Goal: Task Accomplishment & Management: Manage account settings

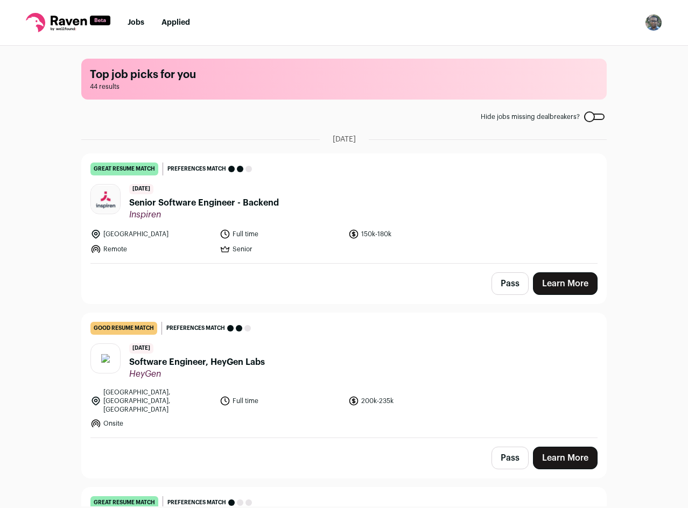
click at [342, 170] on div "great resume match You meet the must-have requirements, the nice-to-have requir…" at bounding box center [343, 169] width 507 height 13
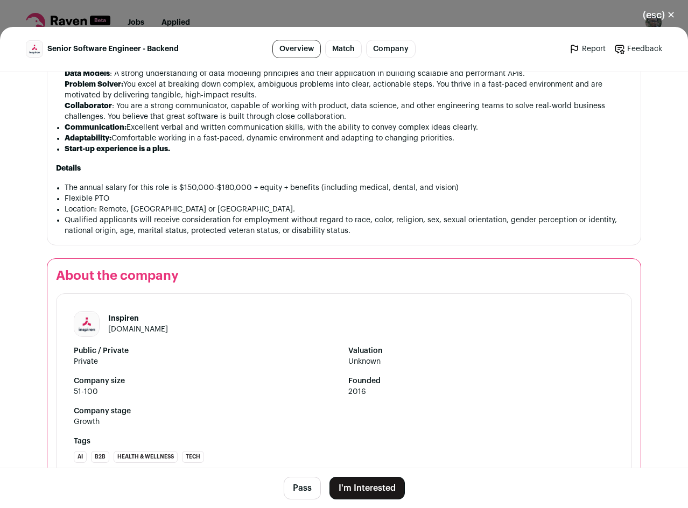
scroll to position [1016, 0]
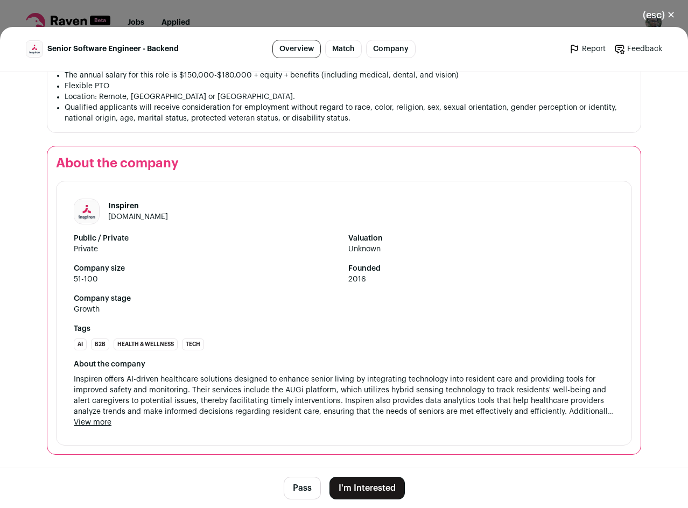
click at [296, 488] on button "Pass" at bounding box center [302, 488] width 37 height 23
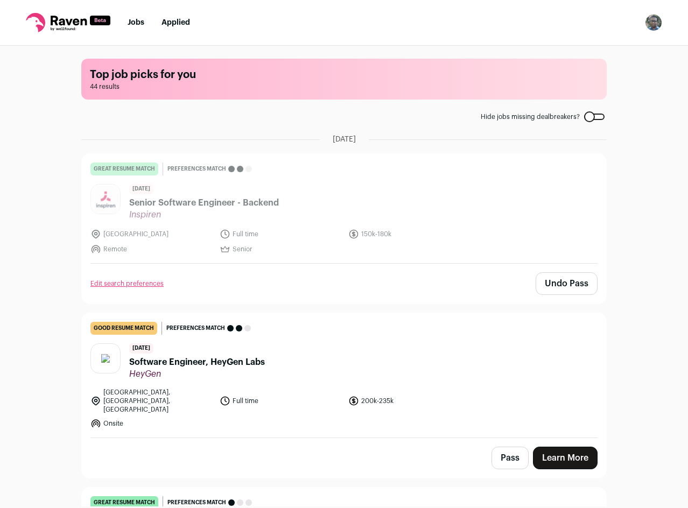
click at [311, 258] on link "great resume match You meet the must-have requirements, the nice-to-have requir…" at bounding box center [344, 208] width 524 height 109
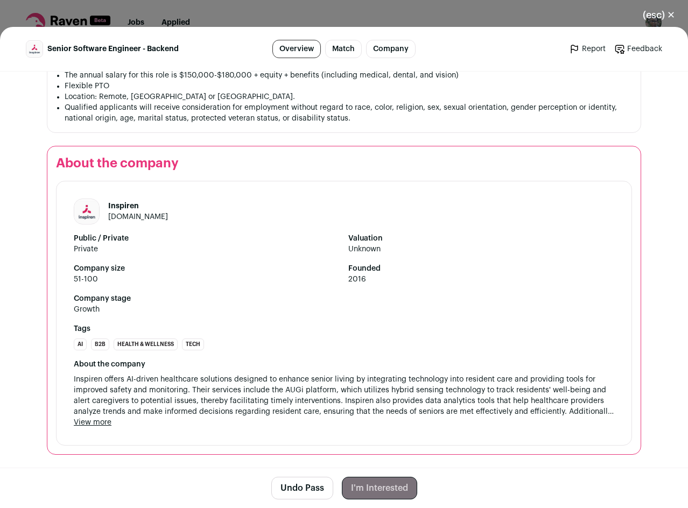
click at [666, 11] on button "(esc) ✕" at bounding box center [659, 15] width 58 height 24
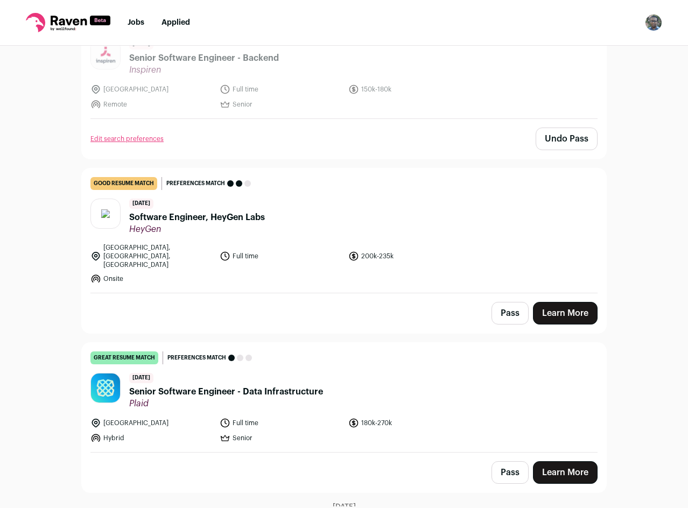
scroll to position [215, 0]
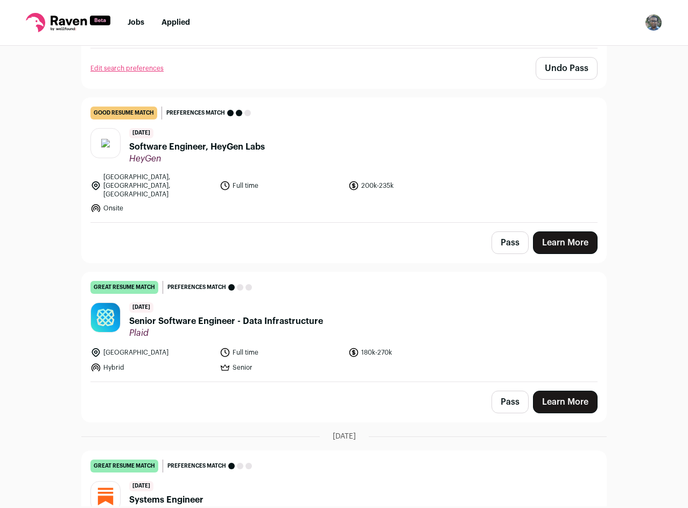
click at [505, 241] on button "Pass" at bounding box center [509, 242] width 37 height 23
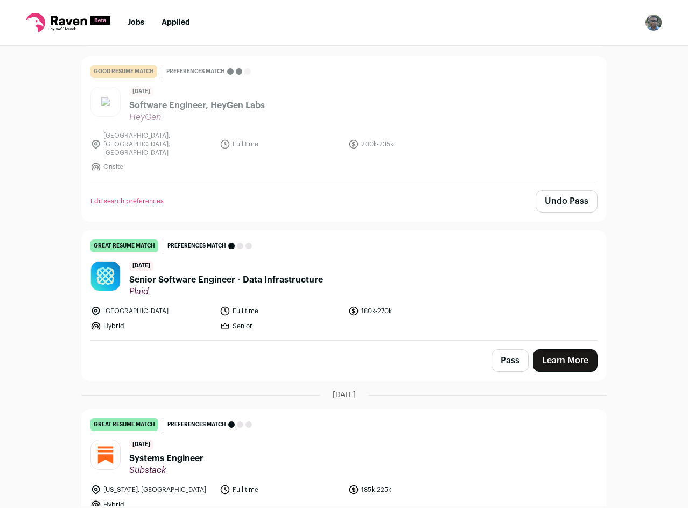
scroll to position [269, 0]
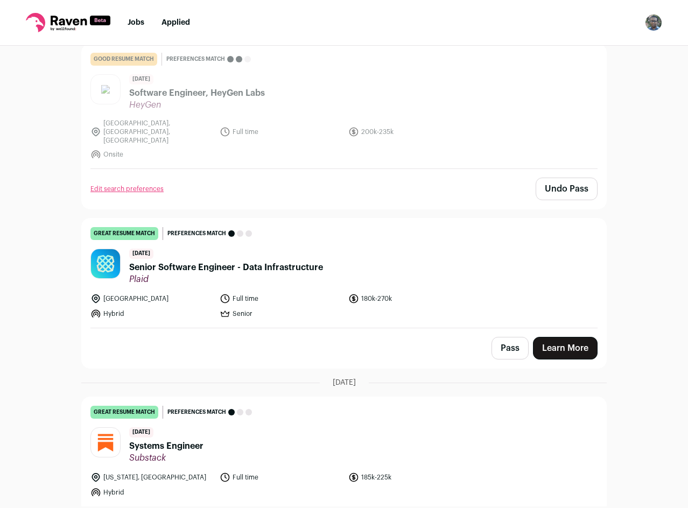
click at [503, 339] on button "Pass" at bounding box center [509, 348] width 37 height 23
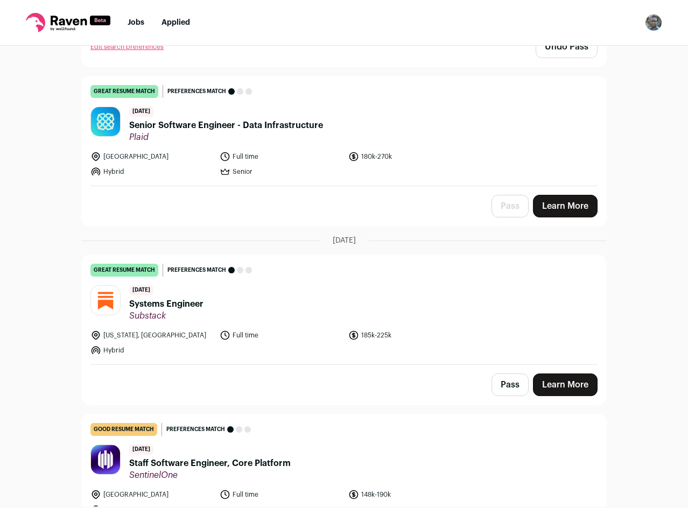
scroll to position [538, 0]
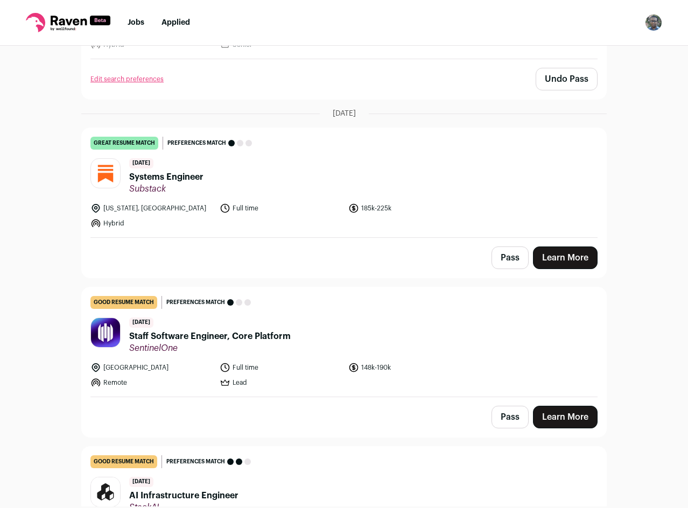
click at [513, 257] on button "Pass" at bounding box center [509, 257] width 37 height 23
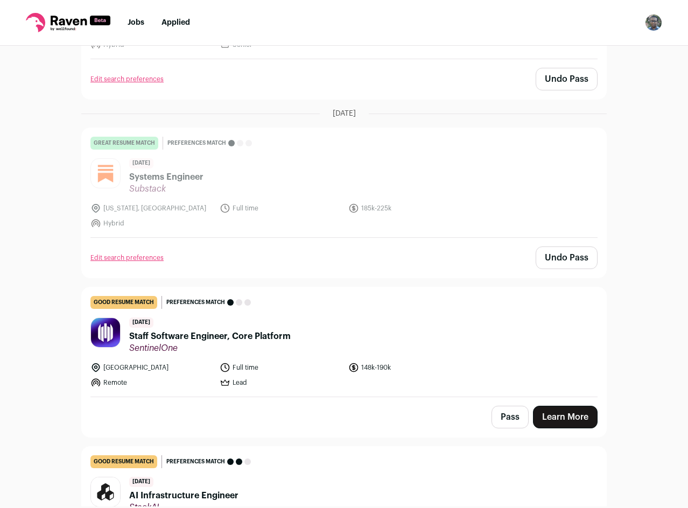
drag, startPoint x: 509, startPoint y: 410, endPoint x: 504, endPoint y: 408, distance: 5.6
click at [510, 410] on button "Pass" at bounding box center [509, 417] width 37 height 23
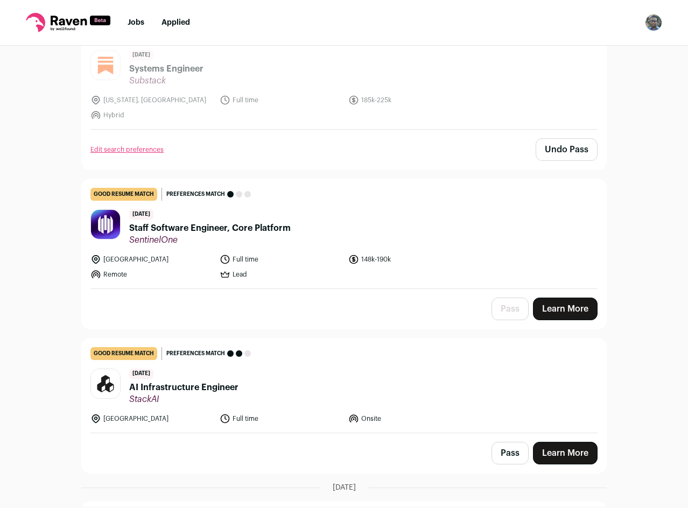
scroll to position [700, 0]
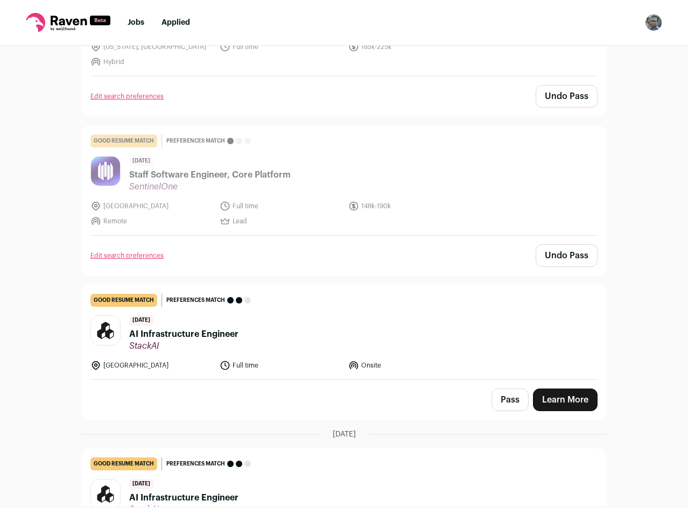
click at [520, 393] on button "Pass" at bounding box center [509, 400] width 37 height 23
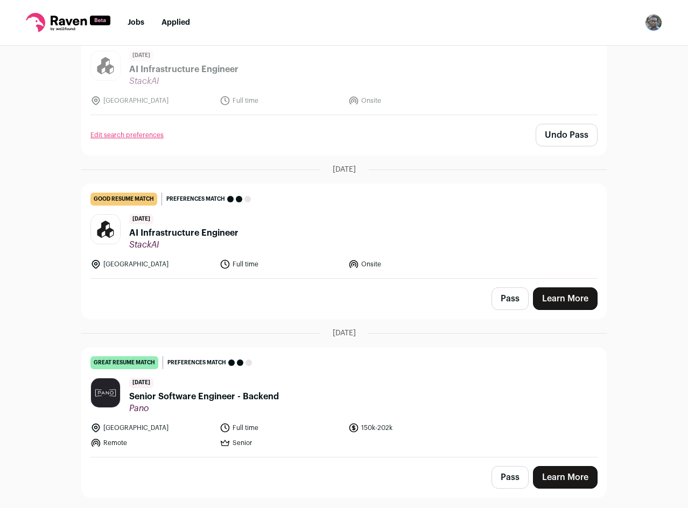
scroll to position [969, 0]
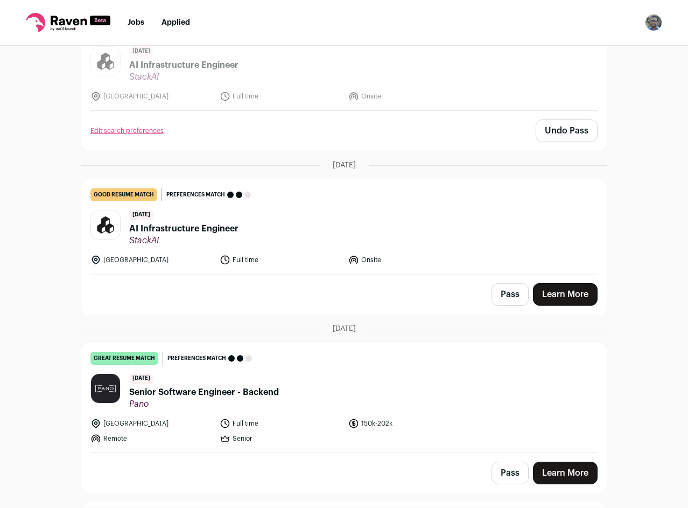
click at [494, 286] on button "Pass" at bounding box center [509, 294] width 37 height 23
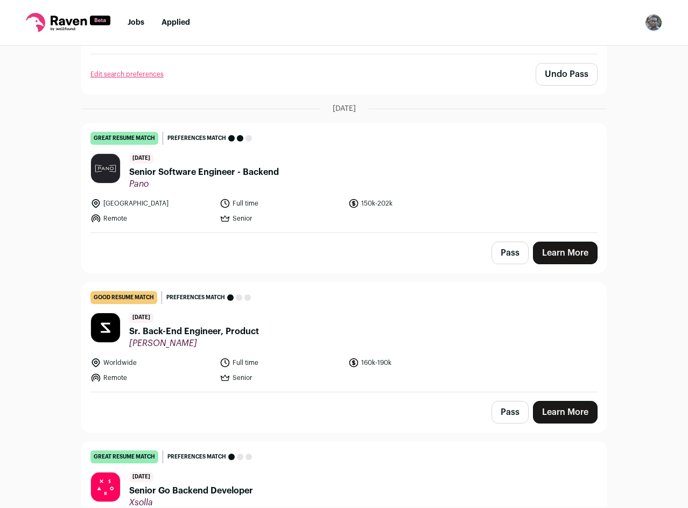
scroll to position [1238, 0]
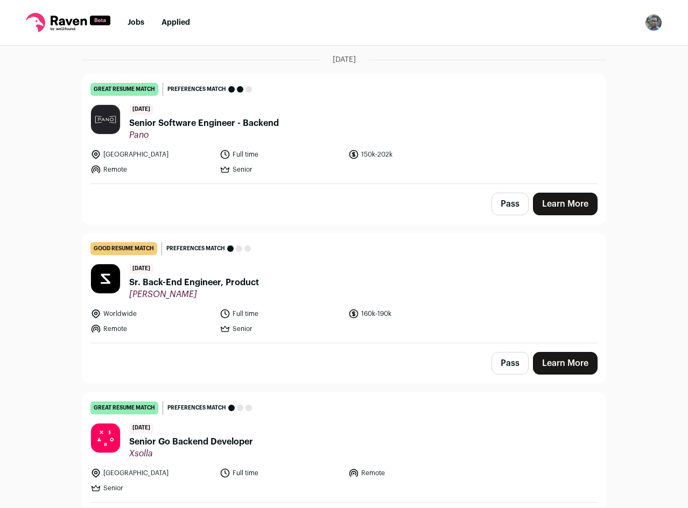
click at [424, 154] on ul "[GEOGRAPHIC_DATA] Full time 150k-202k Remote Senior" at bounding box center [280, 162] width 380 height 26
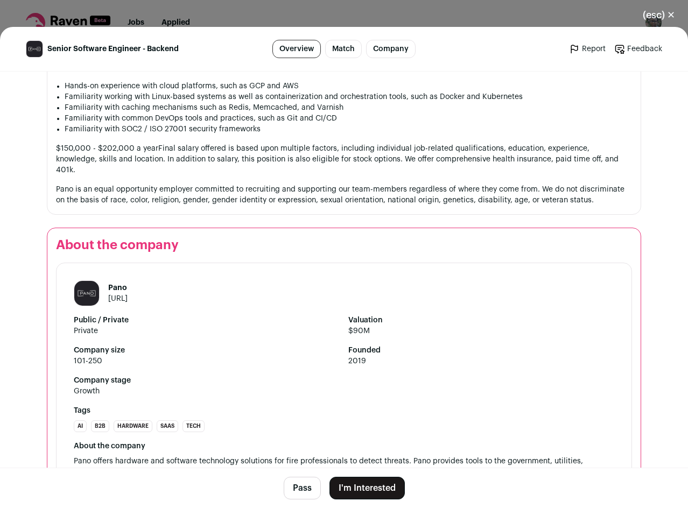
scroll to position [1115, 0]
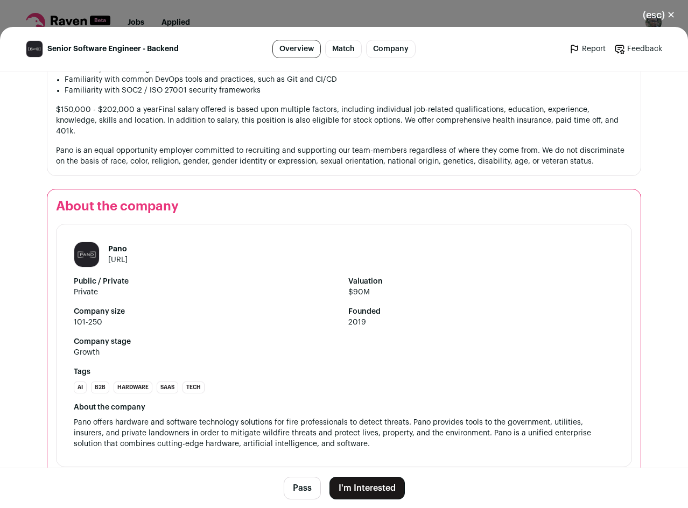
click at [654, 16] on button "(esc) ✕" at bounding box center [659, 15] width 58 height 24
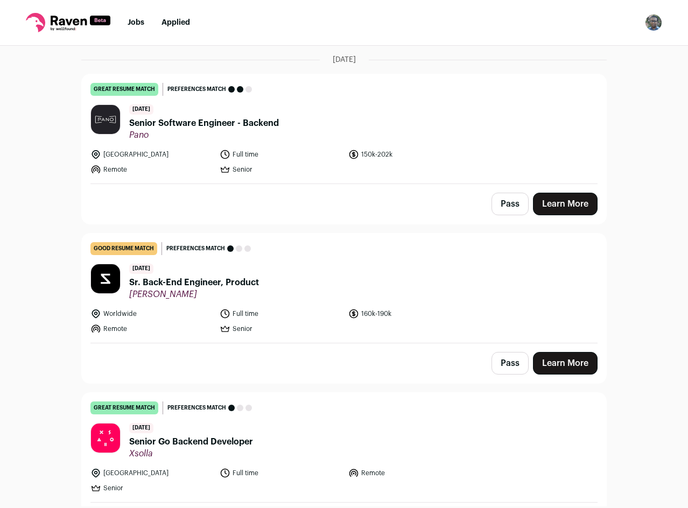
click at [503, 200] on button "Pass" at bounding box center [509, 204] width 37 height 23
click at [473, 308] on div "Worldwide Full time 160k-190k Remote Senior" at bounding box center [343, 321] width 507 height 26
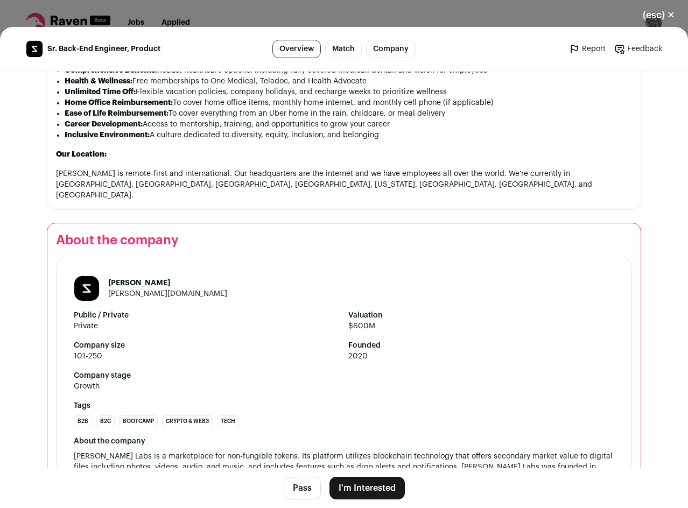
scroll to position [1174, 0]
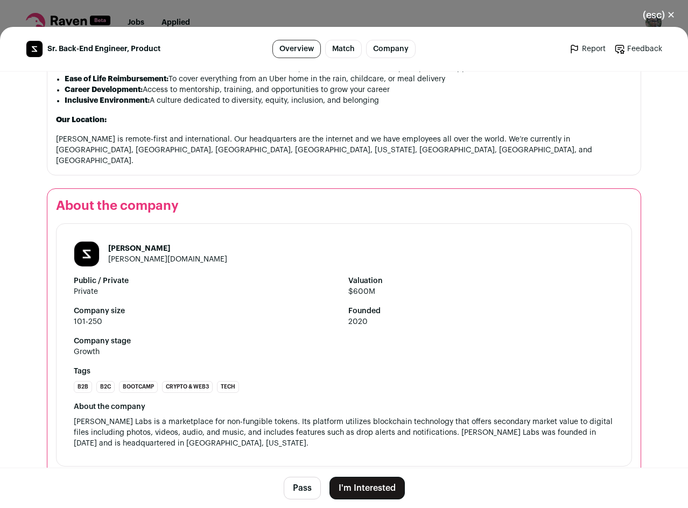
click at [290, 498] on button "Pass" at bounding box center [302, 488] width 37 height 23
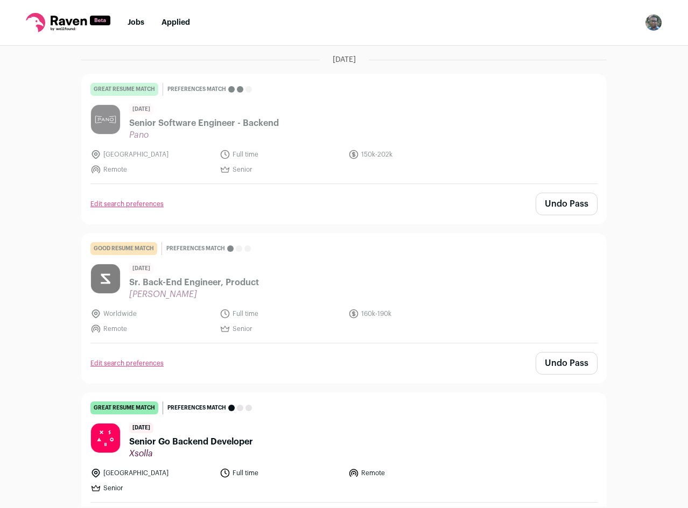
scroll to position [1453, 0]
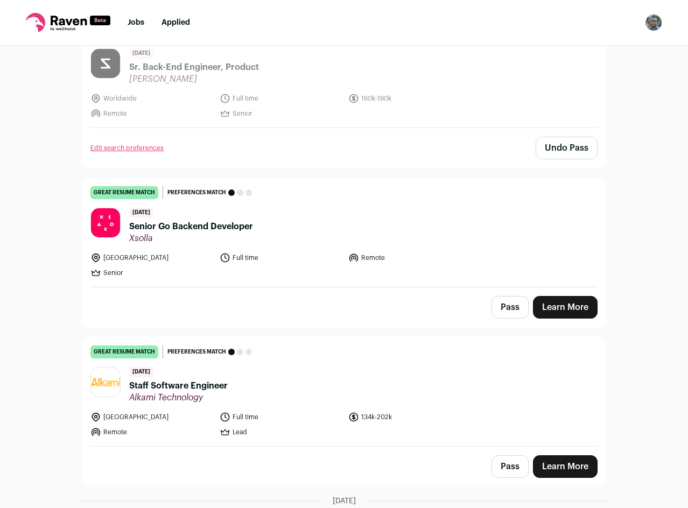
click at [530, 254] on div "[GEOGRAPHIC_DATA] Full time Remote Senior" at bounding box center [343, 265] width 507 height 26
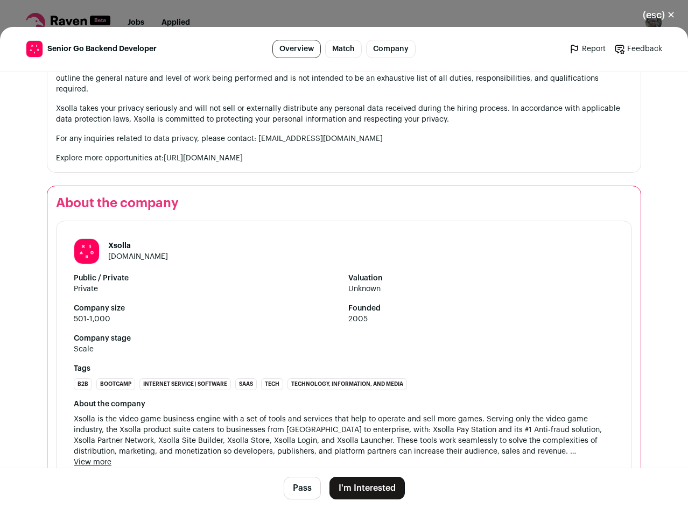
scroll to position [1255, 0]
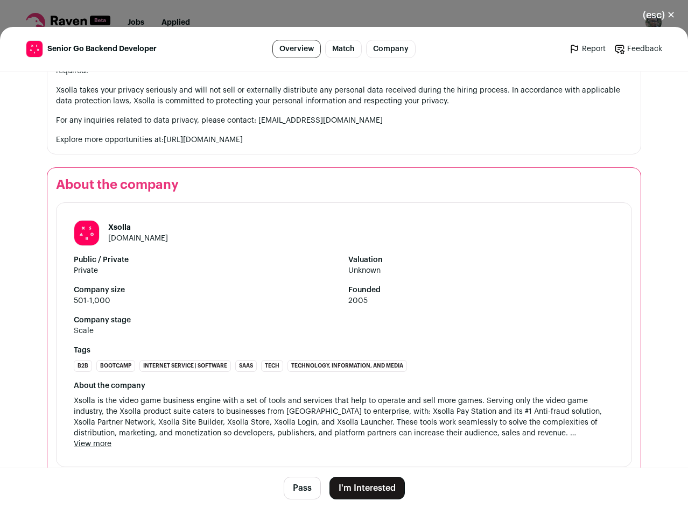
click at [301, 488] on button "Pass" at bounding box center [302, 488] width 37 height 23
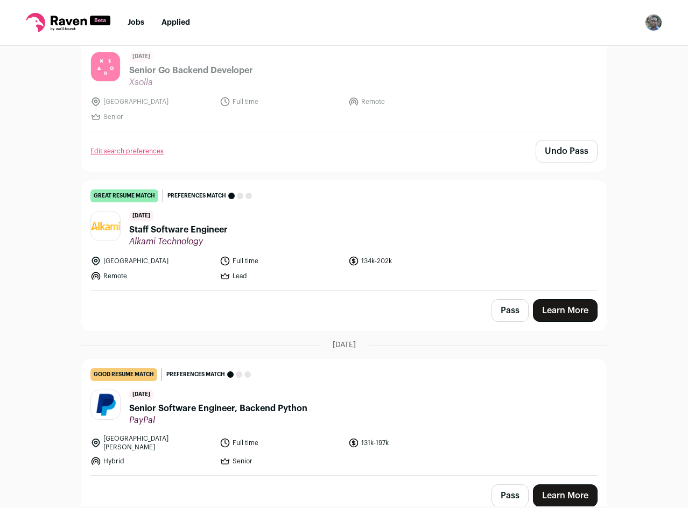
scroll to position [1722, 0]
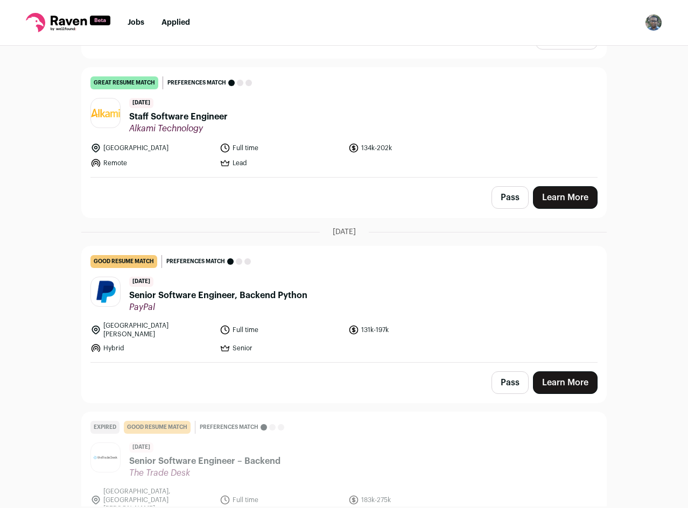
click at [479, 144] on div "[GEOGRAPHIC_DATA] Full time 134k-202k Remote Lead" at bounding box center [343, 156] width 507 height 26
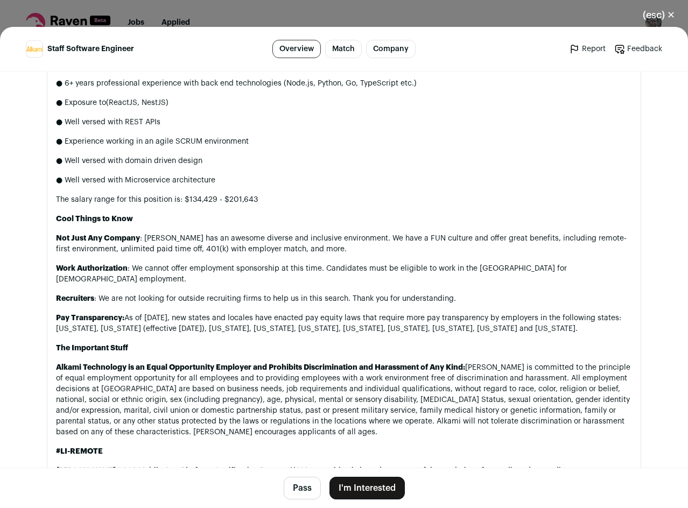
scroll to position [1126, 0]
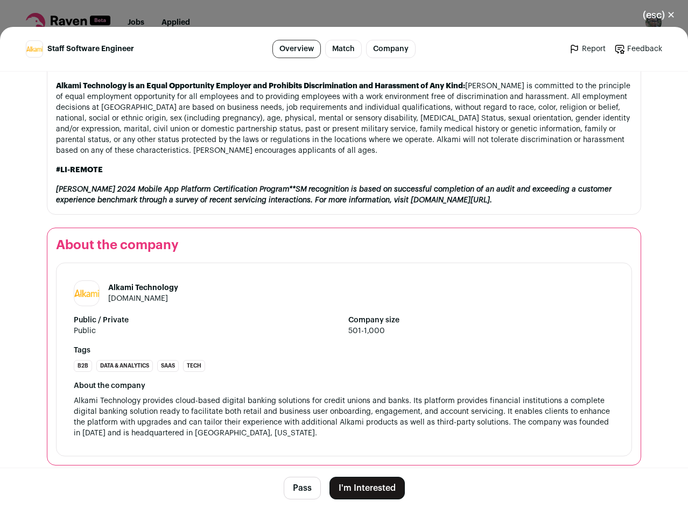
drag, startPoint x: 450, startPoint y: 361, endPoint x: 457, endPoint y: 482, distance: 121.3
click at [294, 486] on button "Pass" at bounding box center [302, 488] width 37 height 23
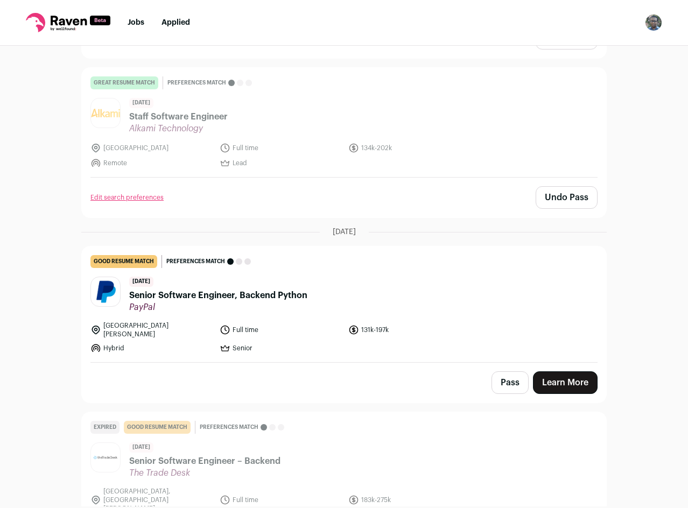
click at [426, 300] on header "[DATE] Senior Software Engineer, Backend Python PayPal" at bounding box center [343, 295] width 507 height 36
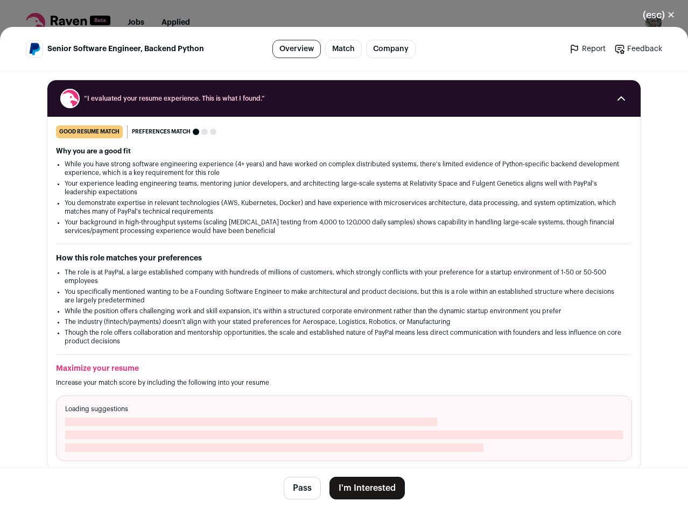
drag, startPoint x: 397, startPoint y: 299, endPoint x: 397, endPoint y: 480, distance: 181.4
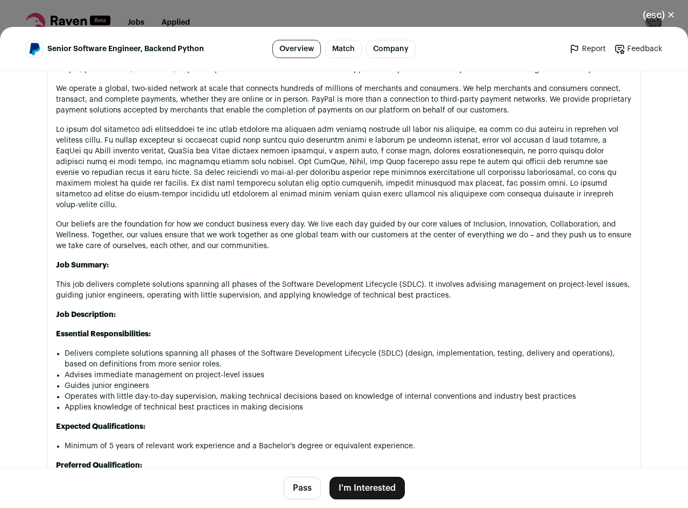
click at [312, 495] on button "Pass" at bounding box center [302, 488] width 37 height 23
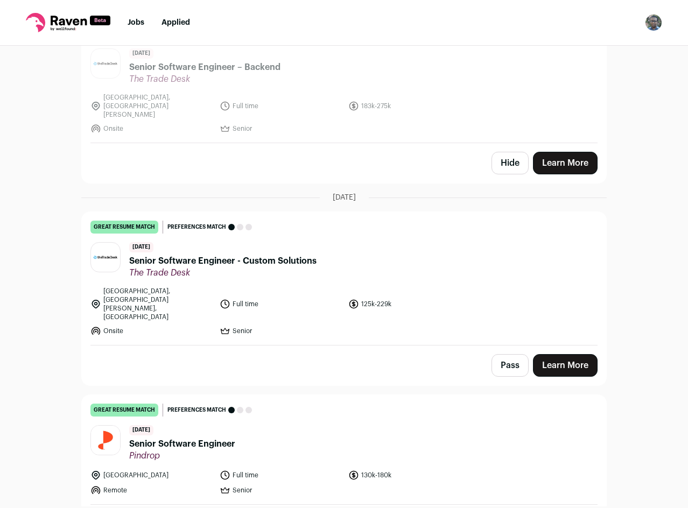
drag, startPoint x: 488, startPoint y: 229, endPoint x: 496, endPoint y: 316, distance: 87.6
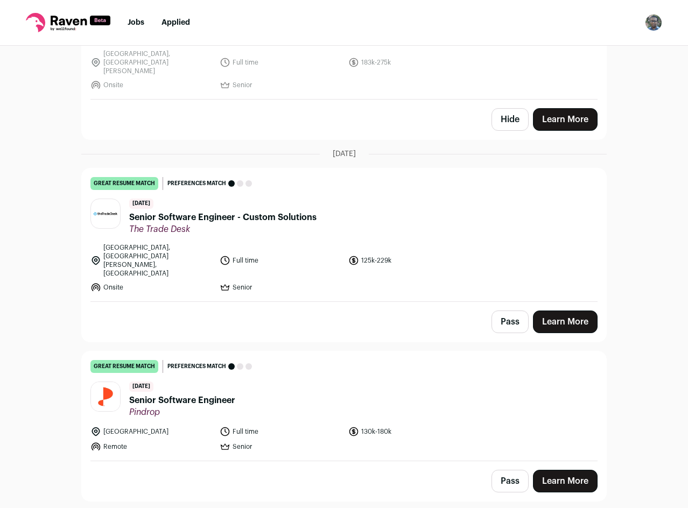
scroll to position [2159, 0]
click at [512, 311] on button "Pass" at bounding box center [509, 322] width 37 height 23
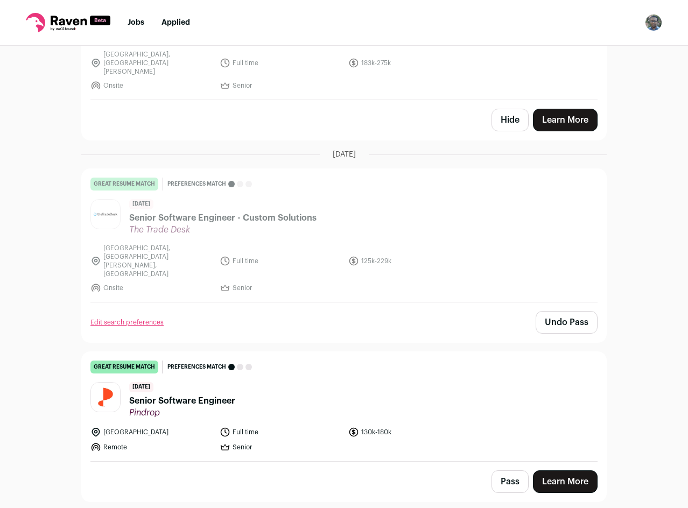
click at [456, 372] on link "great resume match You meet the must-have requirements, the nice-to-have requir…" at bounding box center [344, 406] width 524 height 109
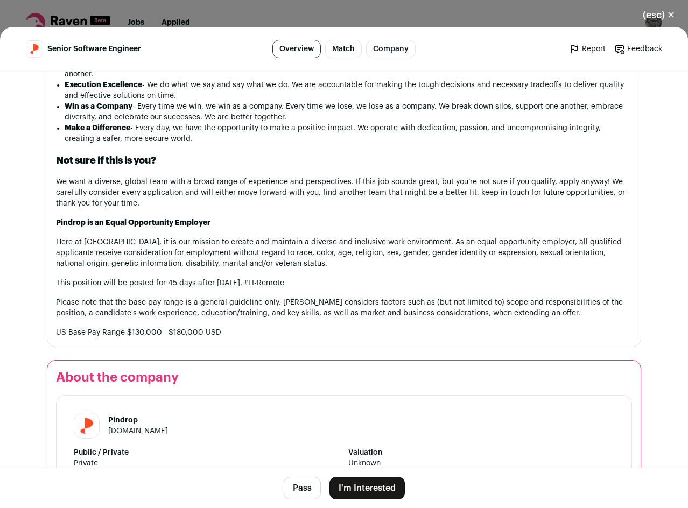
scroll to position [1843, 0]
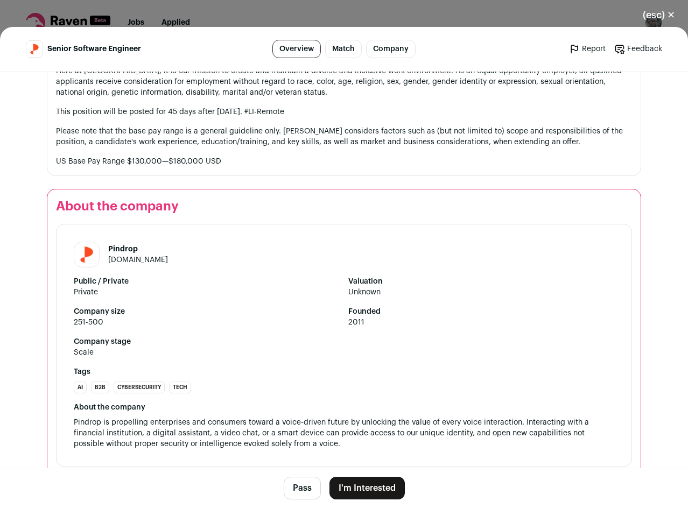
drag, startPoint x: 419, startPoint y: 362, endPoint x: 355, endPoint y: 428, distance: 92.1
click at [306, 489] on button "Pass" at bounding box center [302, 488] width 37 height 23
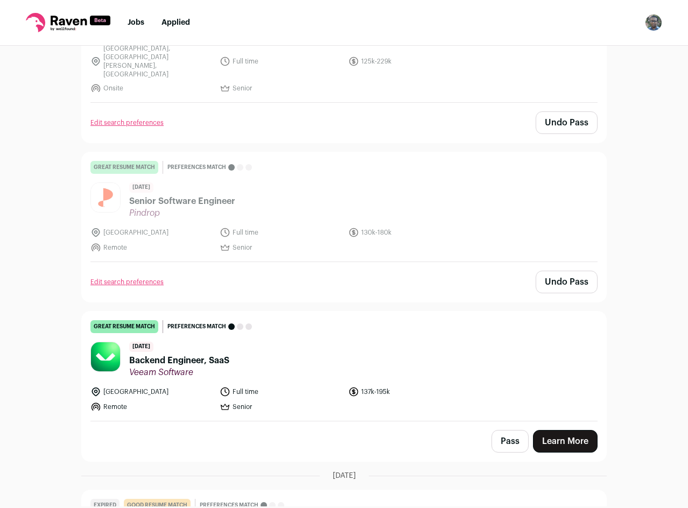
scroll to position [2428, 0]
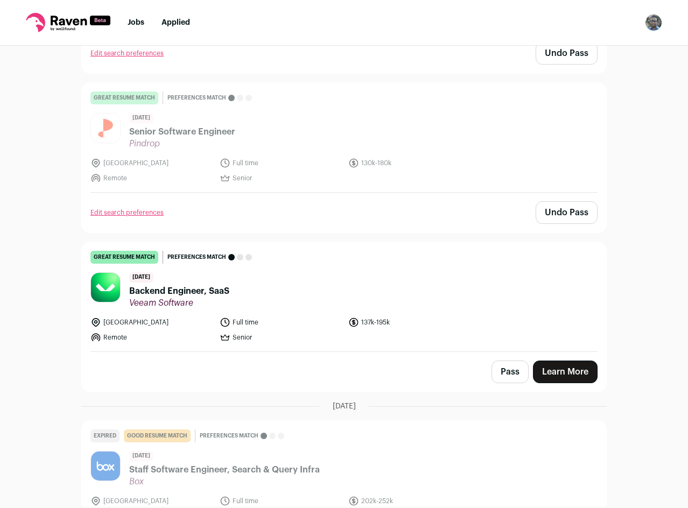
click at [516, 361] on button "Pass" at bounding box center [509, 372] width 37 height 23
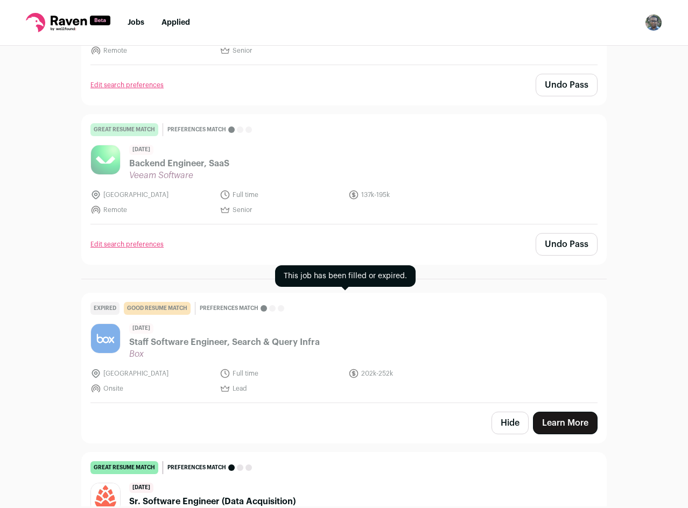
scroll to position [2482, 0]
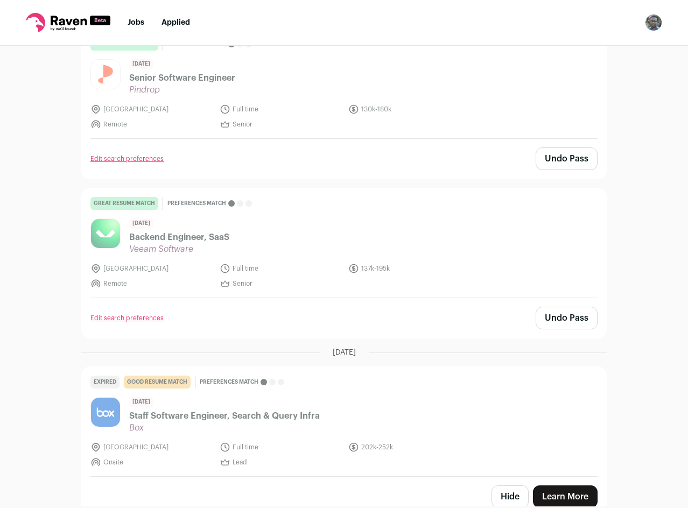
click at [421, 218] on header "[DATE] Backend Engineer, SaaS Veeam Software" at bounding box center [343, 236] width 507 height 36
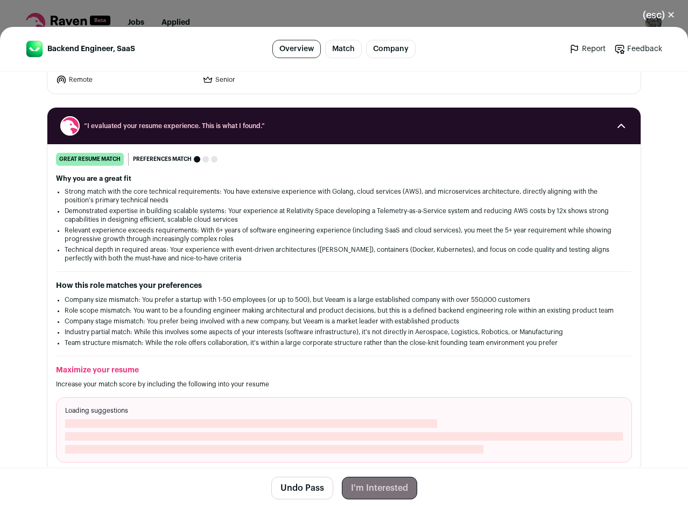
scroll to position [1279, 0]
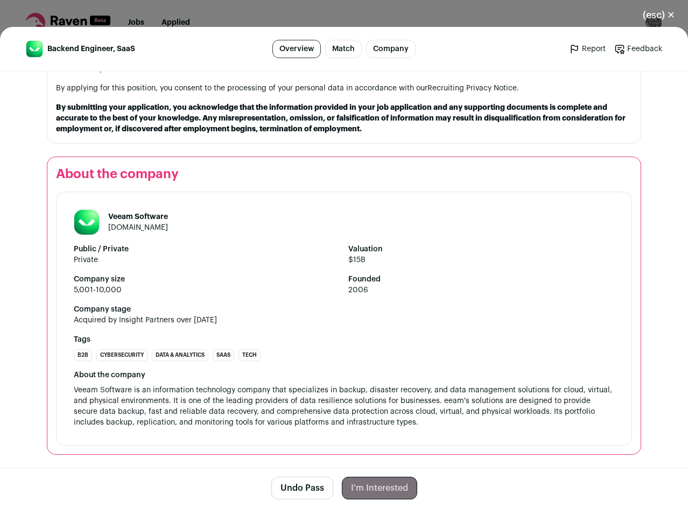
drag, startPoint x: 435, startPoint y: 368, endPoint x: 453, endPoint y: 472, distance: 106.0
click at [662, 21] on button "(esc) ✕" at bounding box center [659, 15] width 58 height 24
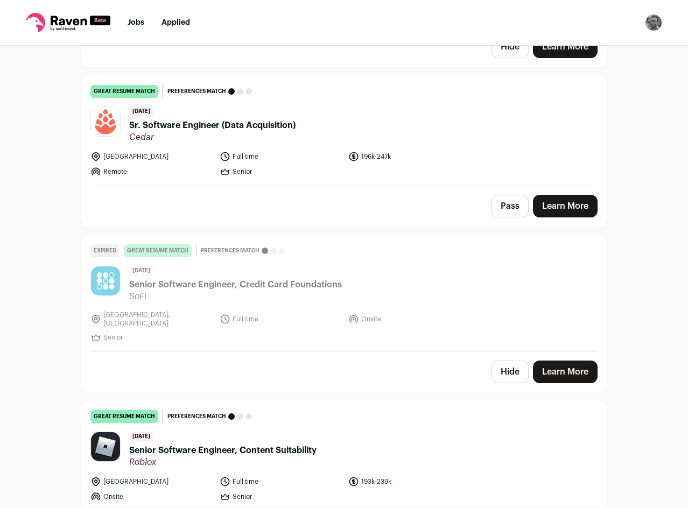
scroll to position [2913, 0]
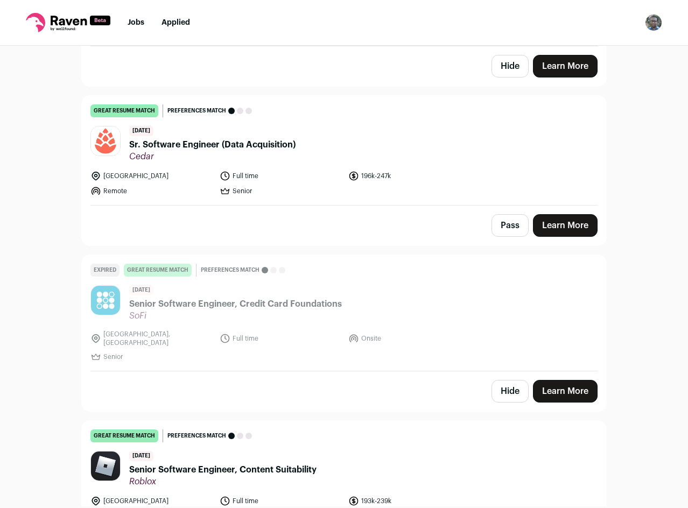
click at [465, 171] on ul "[GEOGRAPHIC_DATA] Full time 196k-247k Remote Senior" at bounding box center [280, 184] width 380 height 26
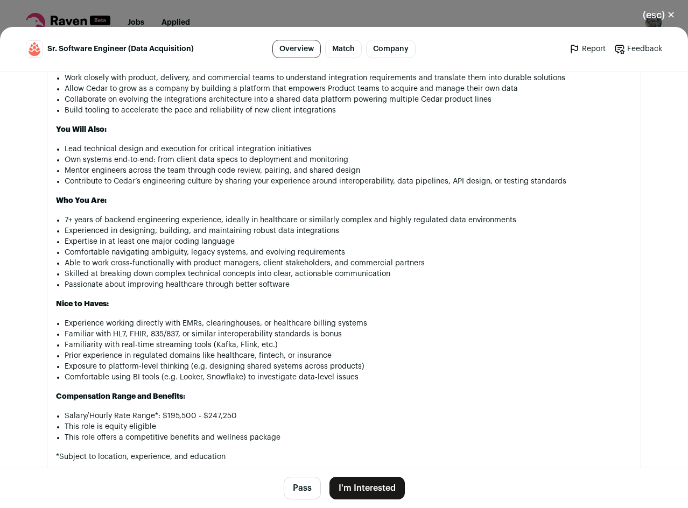
scroll to position [861, 0]
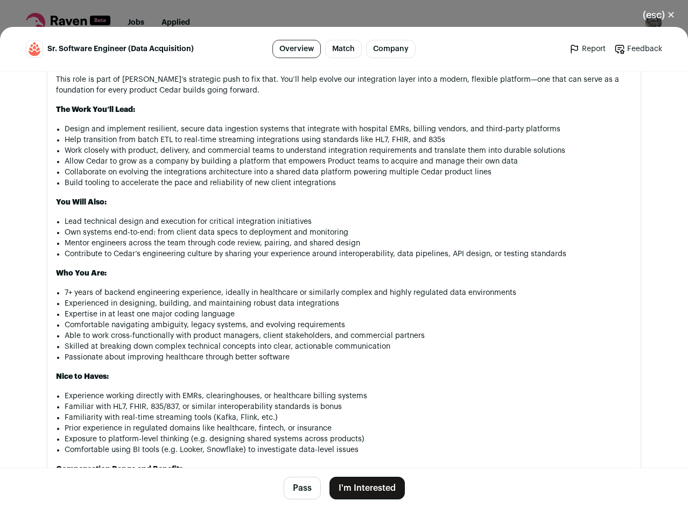
drag, startPoint x: 462, startPoint y: 391, endPoint x: 447, endPoint y: 296, distance: 96.0
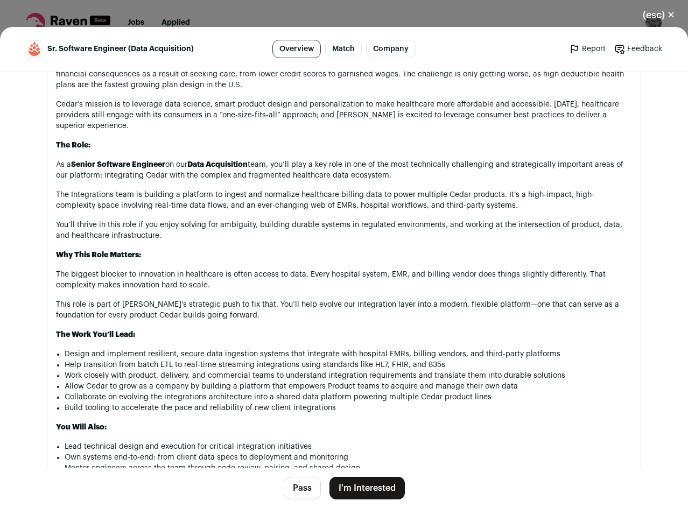
scroll to position [0, 0]
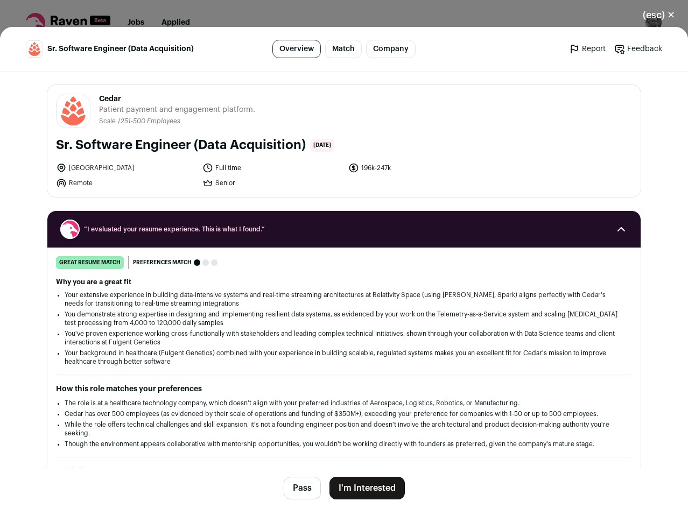
drag, startPoint x: 442, startPoint y: 203, endPoint x: 435, endPoint y: 59, distance: 144.4
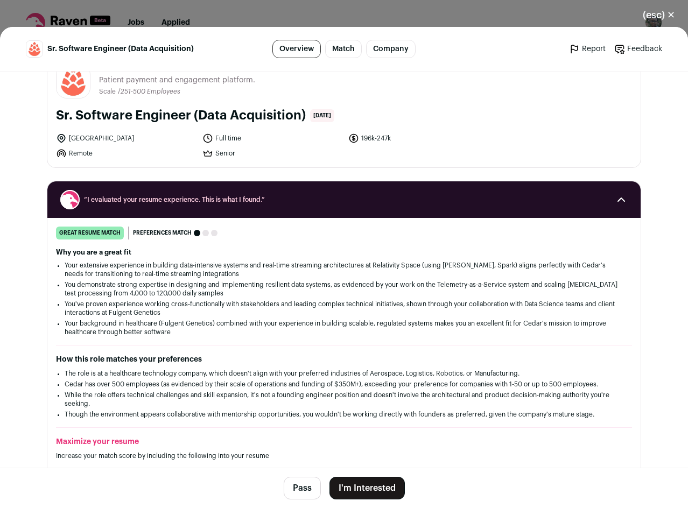
drag, startPoint x: 388, startPoint y: 299, endPoint x: 390, endPoint y: 319, distance: 20.0
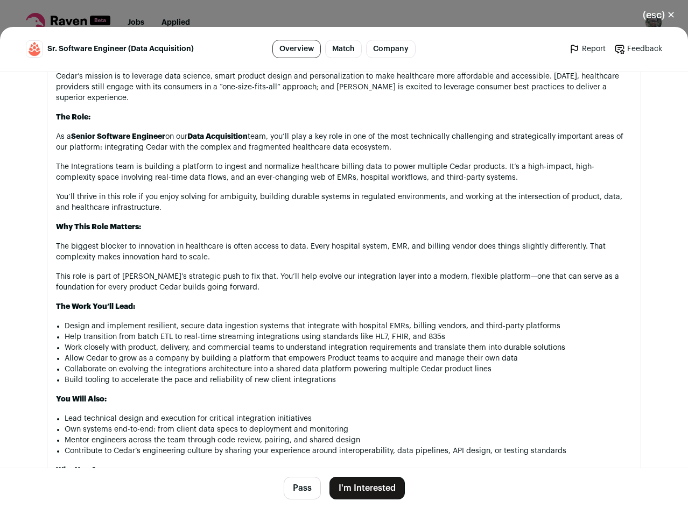
drag, startPoint x: 394, startPoint y: 295, endPoint x: 407, endPoint y: 388, distance: 93.5
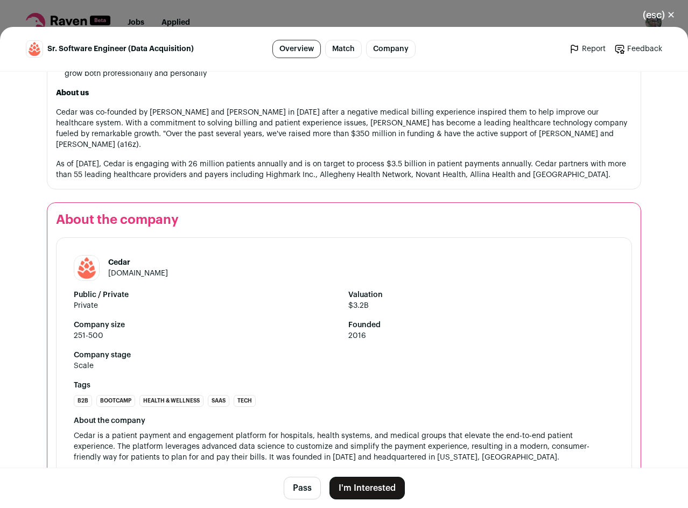
scroll to position [1463, 0]
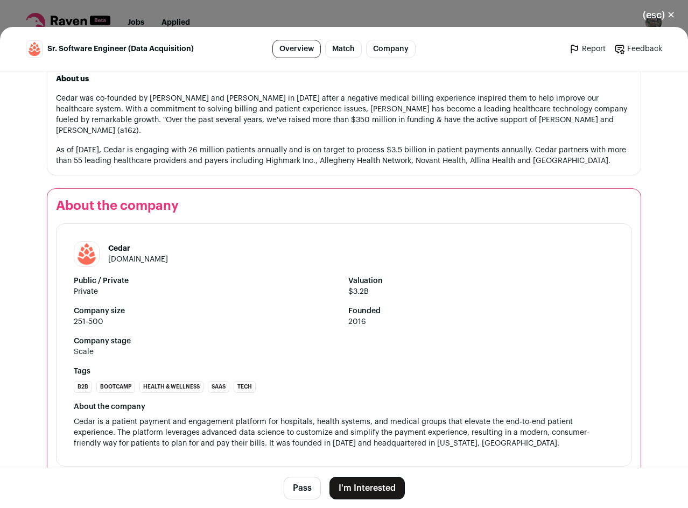
click at [295, 487] on button "Pass" at bounding box center [302, 488] width 37 height 23
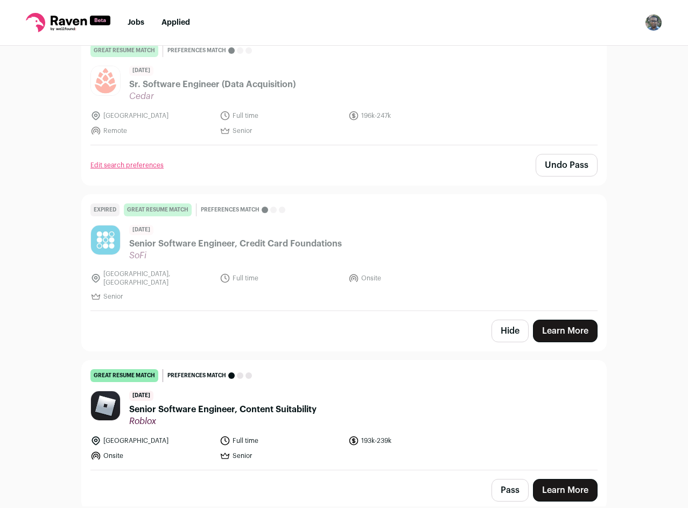
scroll to position [3020, 0]
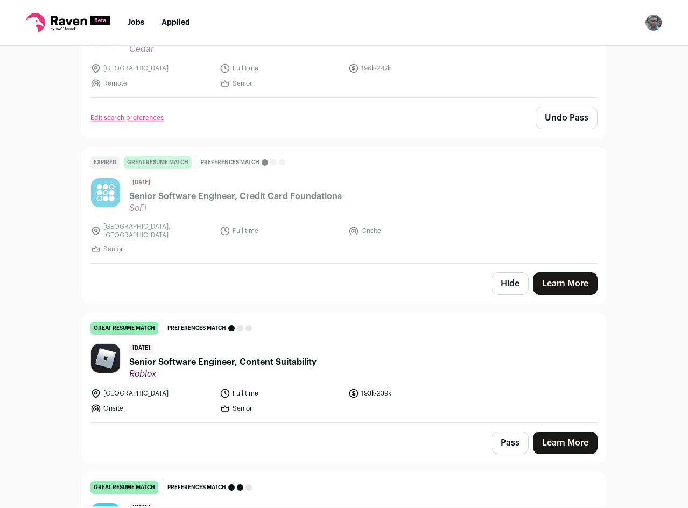
click at [513, 432] on button "Pass" at bounding box center [509, 443] width 37 height 23
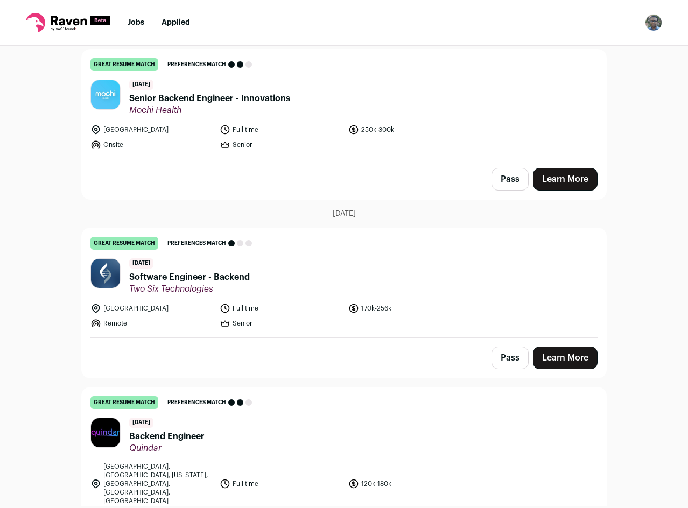
scroll to position [3505, 0]
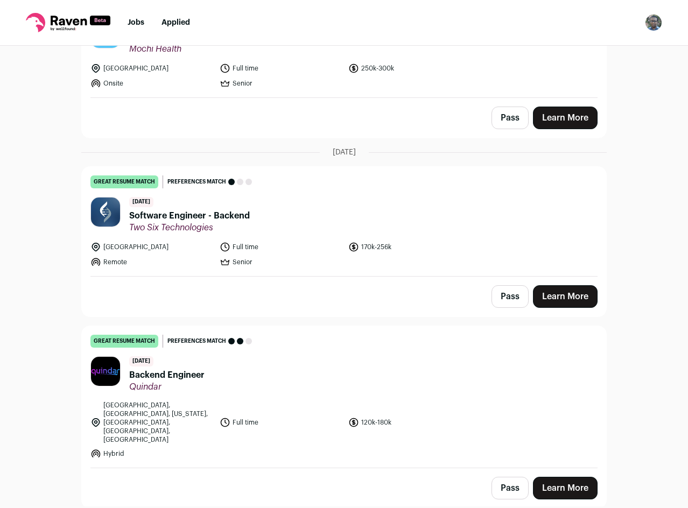
click at [462, 333] on link "great resume match You meet the must-have requirements, the nice-to-have requir…" at bounding box center [344, 397] width 524 height 142
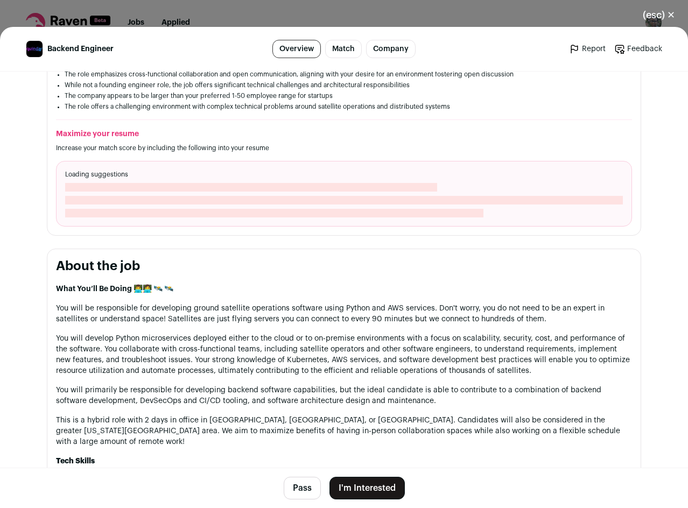
scroll to position [377, 0]
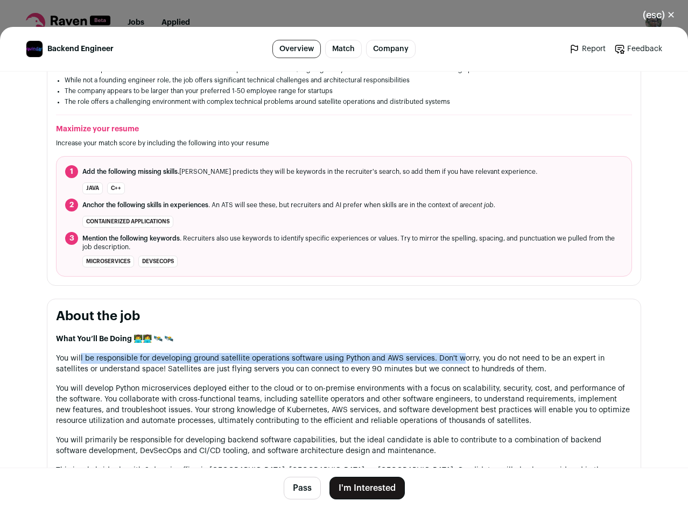
drag, startPoint x: 208, startPoint y: 328, endPoint x: 457, endPoint y: 336, distance: 249.3
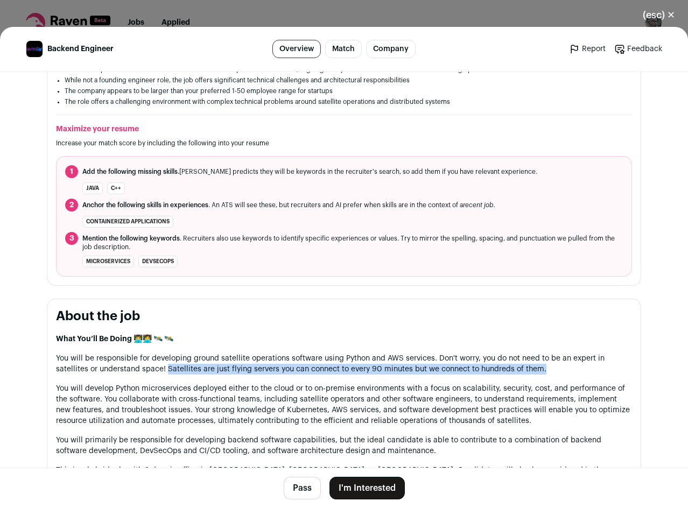
drag, startPoint x: 553, startPoint y: 352, endPoint x: 161, endPoint y: 349, distance: 391.3
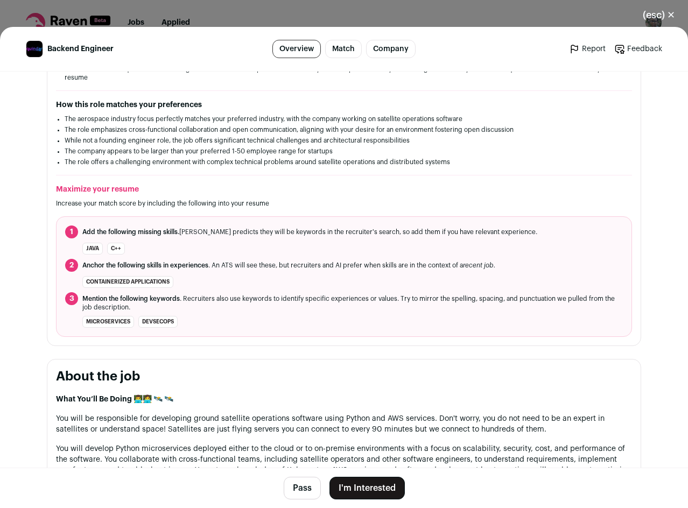
scroll to position [0, 0]
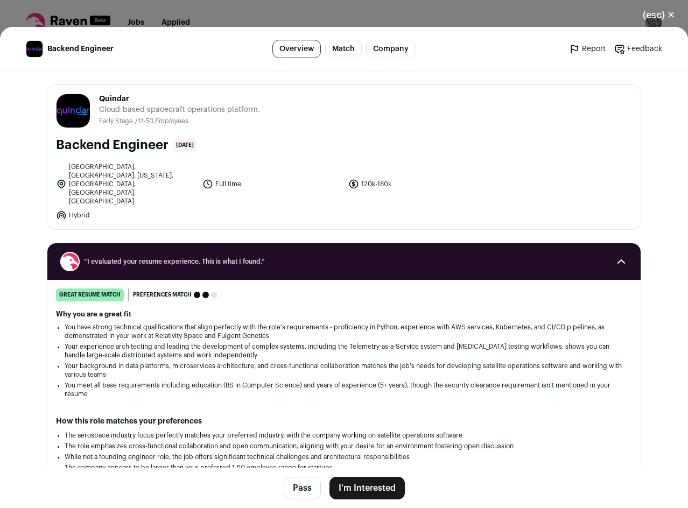
drag, startPoint x: 332, startPoint y: 298, endPoint x: 300, endPoint y: 126, distance: 175.0
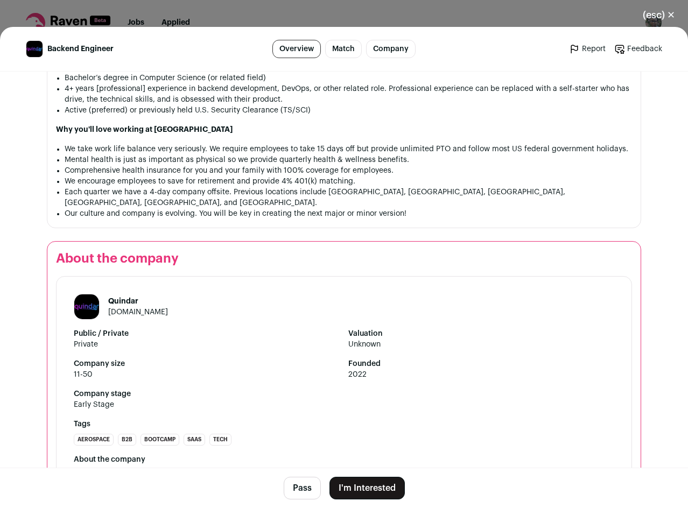
scroll to position [1012, 0]
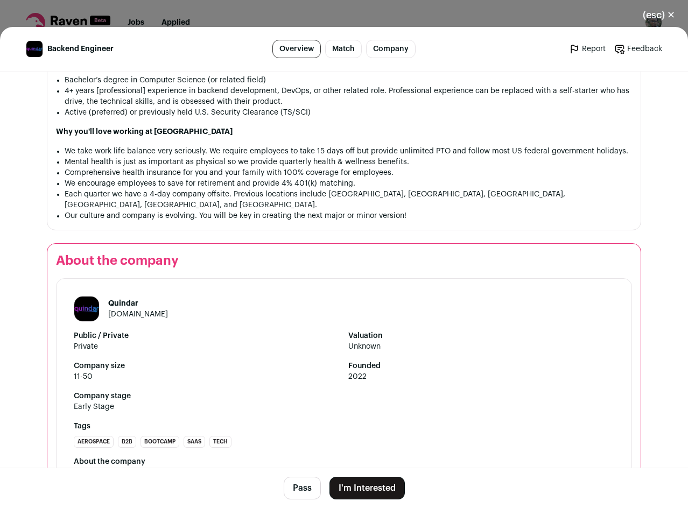
drag, startPoint x: 669, startPoint y: 12, endPoint x: 658, endPoint y: 18, distance: 13.0
click at [669, 12] on button "(esc) ✕" at bounding box center [659, 15] width 58 height 24
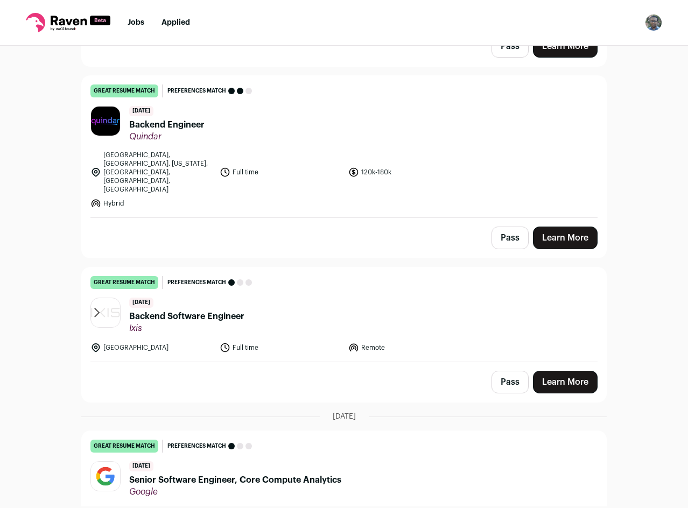
scroll to position [3827, 0]
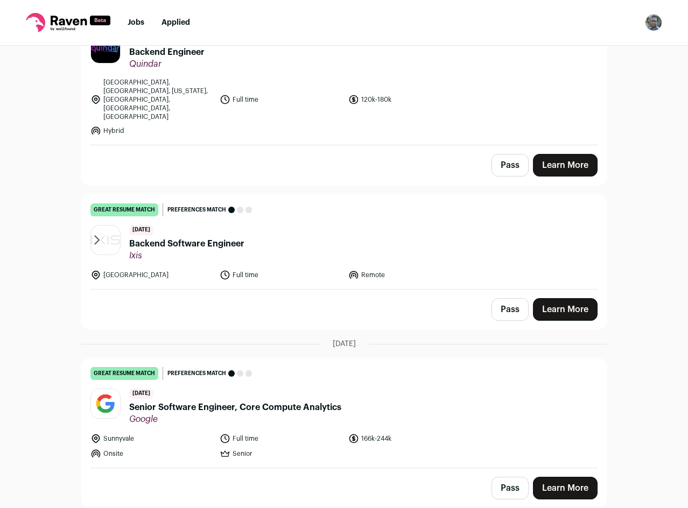
click at [383, 225] on header "[DATE] Backend Software Engineer Ixis" at bounding box center [343, 243] width 507 height 36
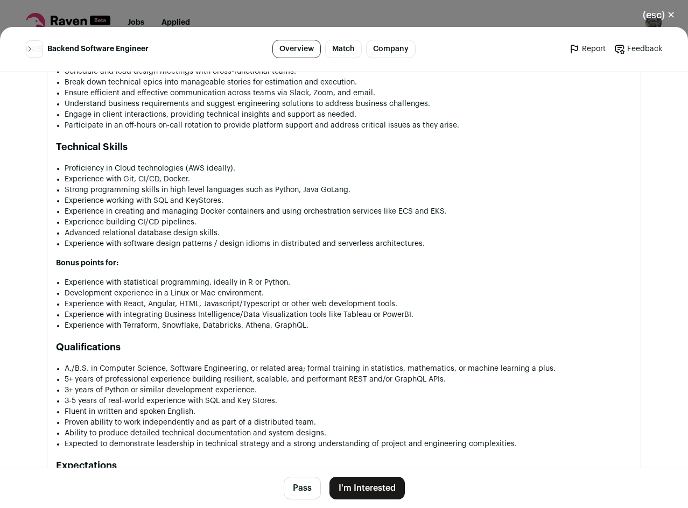
drag, startPoint x: 381, startPoint y: 213, endPoint x: 389, endPoint y: 280, distance: 67.8
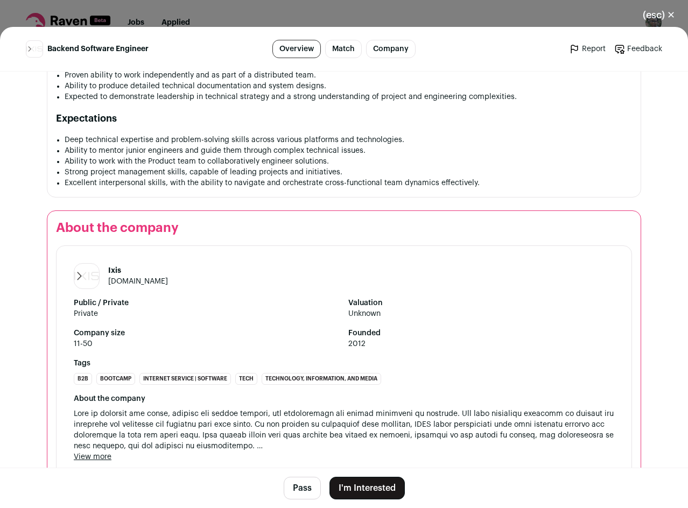
scroll to position [1167, 0]
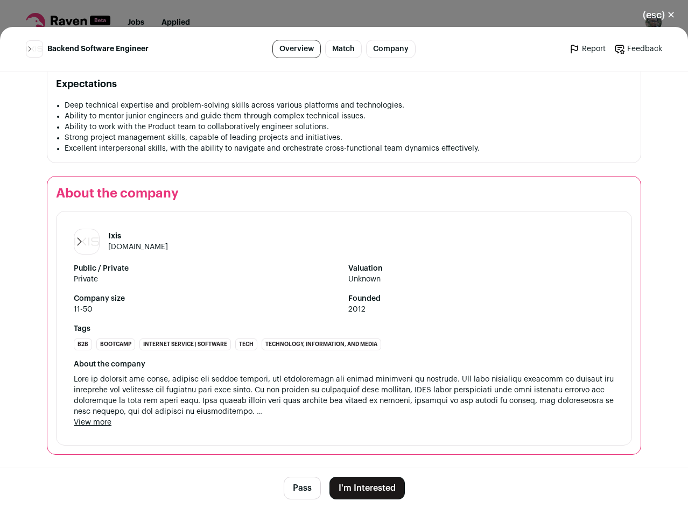
drag, startPoint x: 393, startPoint y: 242, endPoint x: 394, endPoint y: 365, distance: 123.2
click at [294, 481] on button "Pass" at bounding box center [302, 488] width 37 height 23
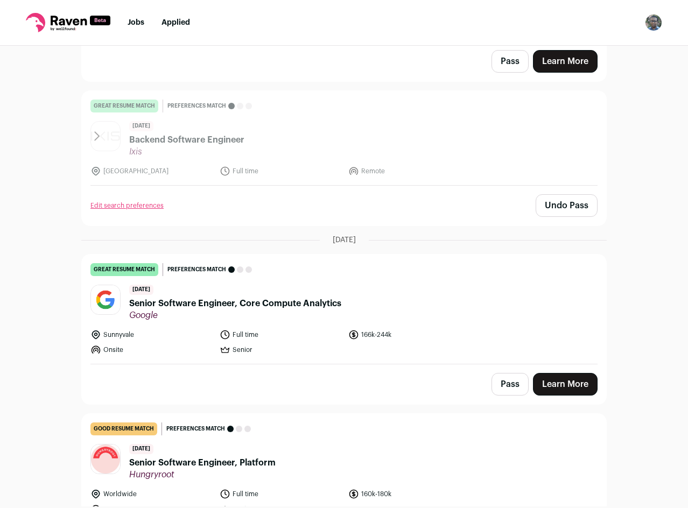
scroll to position [3989, 0]
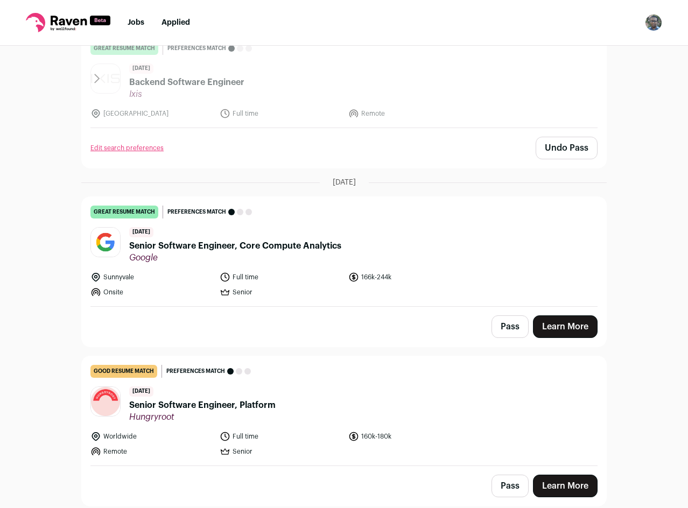
click at [512, 315] on button "Pass" at bounding box center [509, 326] width 37 height 23
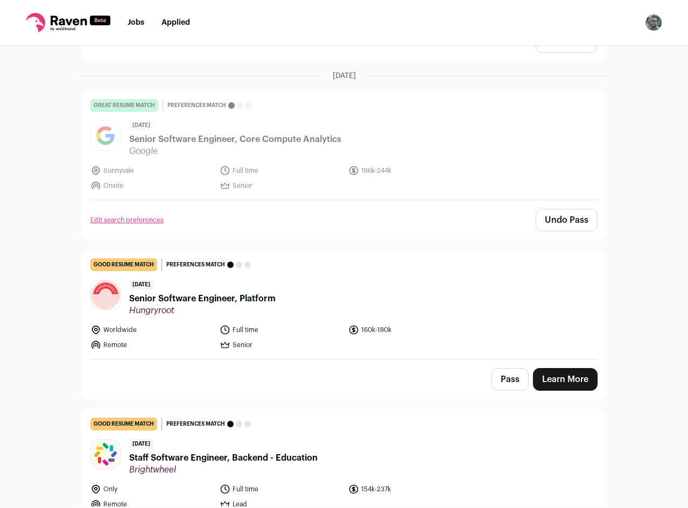
scroll to position [4096, 0]
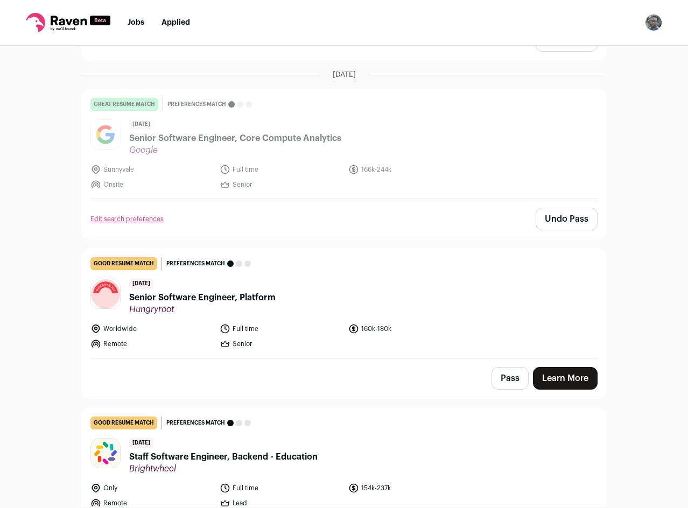
click at [440, 323] on li "160k-180k" at bounding box center [409, 328] width 123 height 11
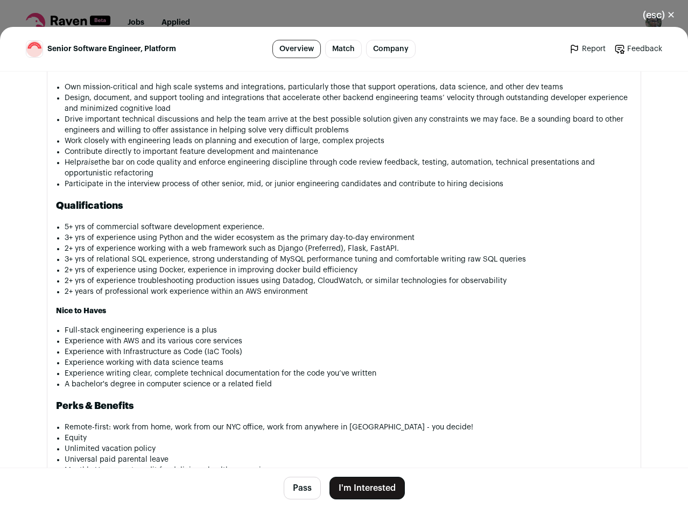
scroll to position [1193, 0]
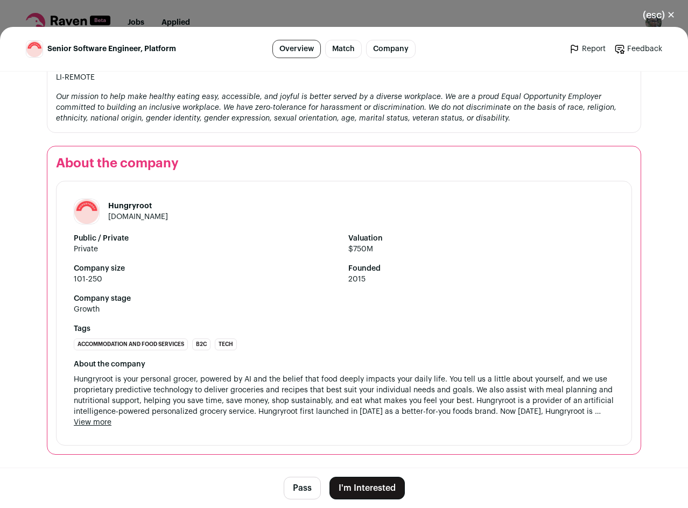
drag, startPoint x: 334, startPoint y: 393, endPoint x: 338, endPoint y: 469, distance: 76.5
click at [302, 484] on button "Pass" at bounding box center [302, 488] width 37 height 23
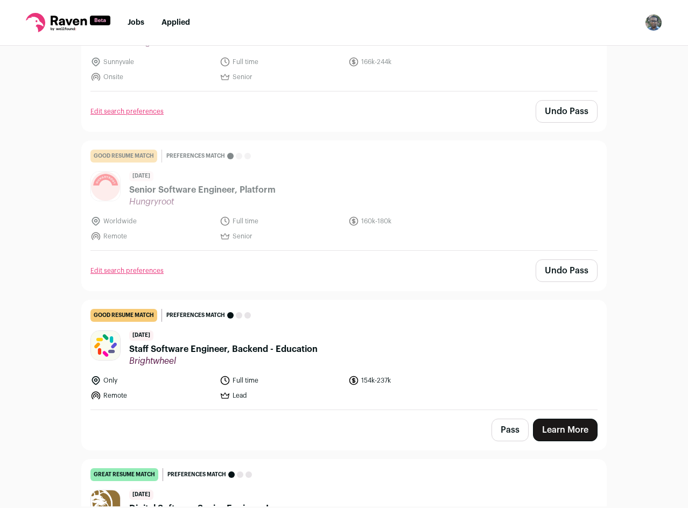
click at [505, 419] on button "Pass" at bounding box center [509, 430] width 37 height 23
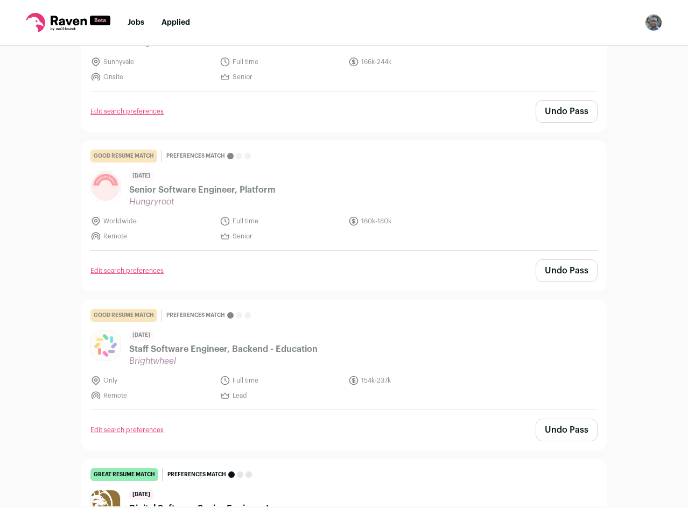
scroll to position [4419, 0]
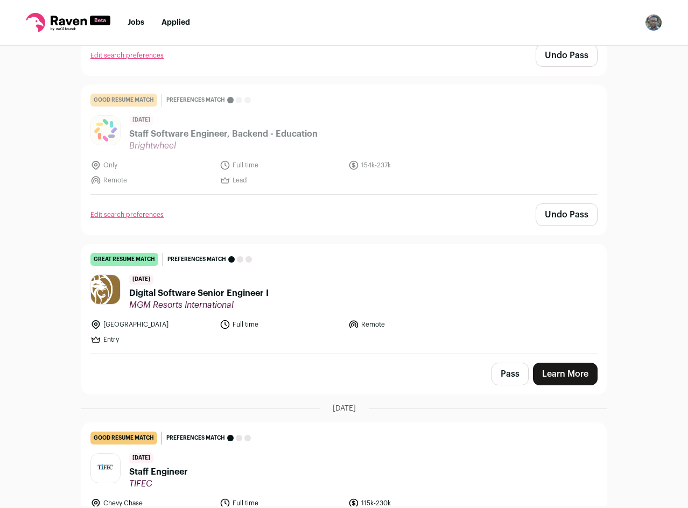
click at [496, 363] on button "Pass" at bounding box center [509, 374] width 37 height 23
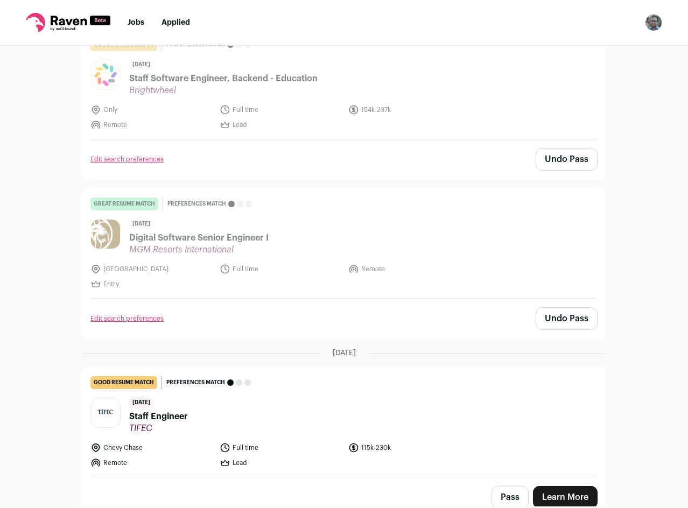
scroll to position [4527, 0]
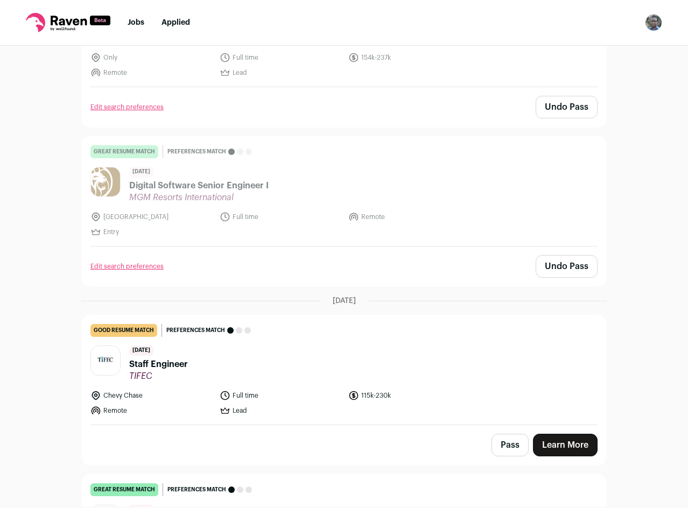
click at [513, 434] on button "Pass" at bounding box center [509, 445] width 37 height 23
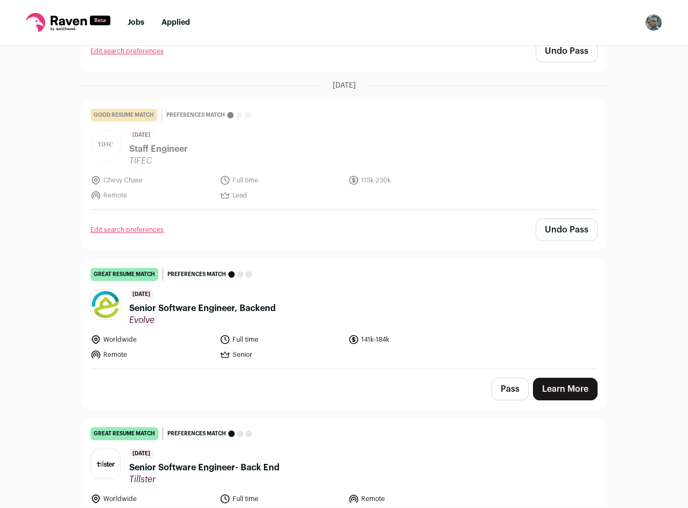
click at [480, 369] on div "Pass Learn More" at bounding box center [344, 389] width 524 height 40
click at [410, 334] on li "141k-184k" at bounding box center [409, 339] width 123 height 11
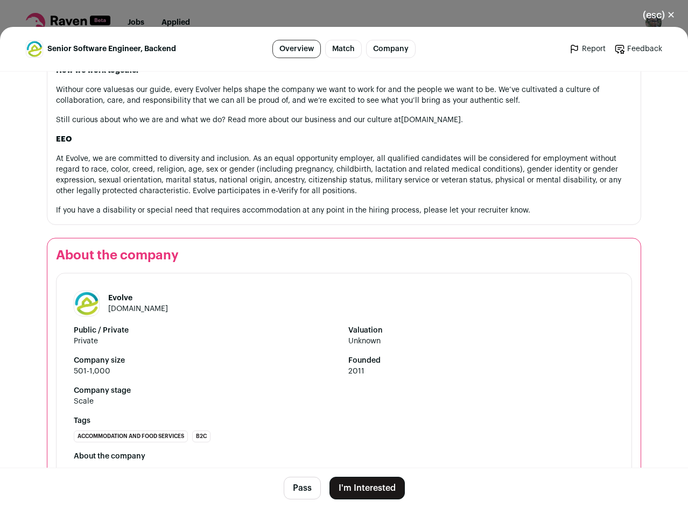
scroll to position [1479, 0]
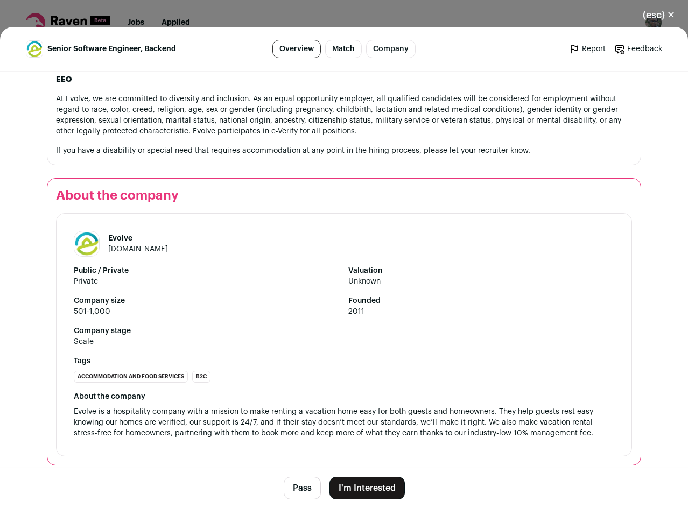
drag, startPoint x: 373, startPoint y: 304, endPoint x: 357, endPoint y: 448, distance: 145.7
click at [297, 478] on button "Pass" at bounding box center [302, 488] width 37 height 23
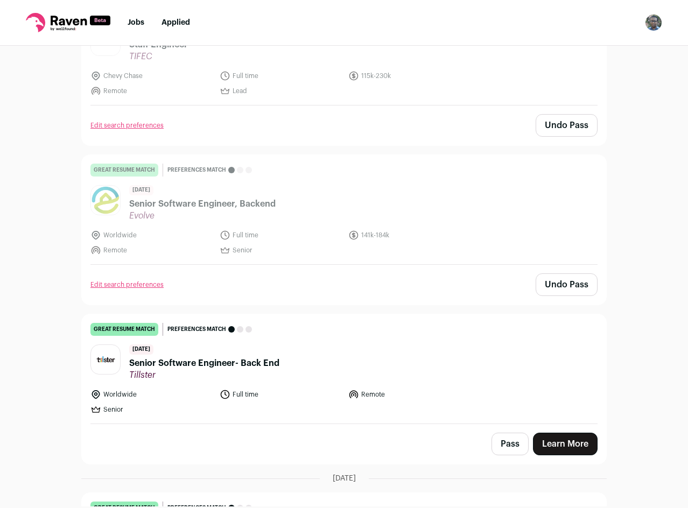
scroll to position [4850, 0]
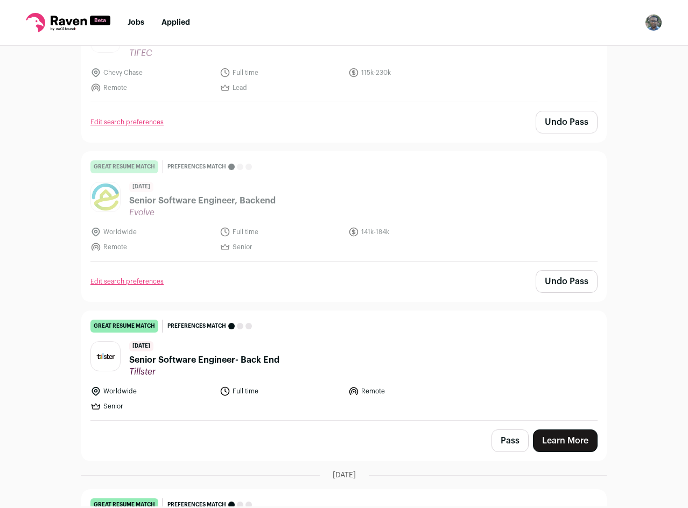
click at [391, 386] on ul "Worldwide Full time Remote Senior" at bounding box center [280, 399] width 380 height 26
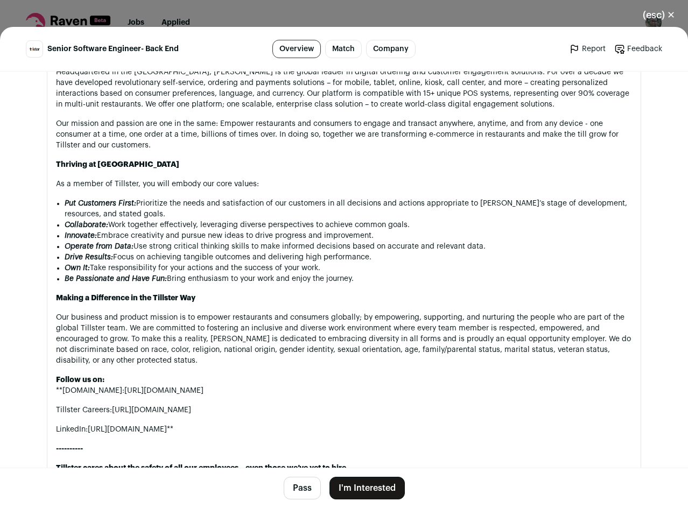
drag, startPoint x: 354, startPoint y: 319, endPoint x: 368, endPoint y: 429, distance: 111.2
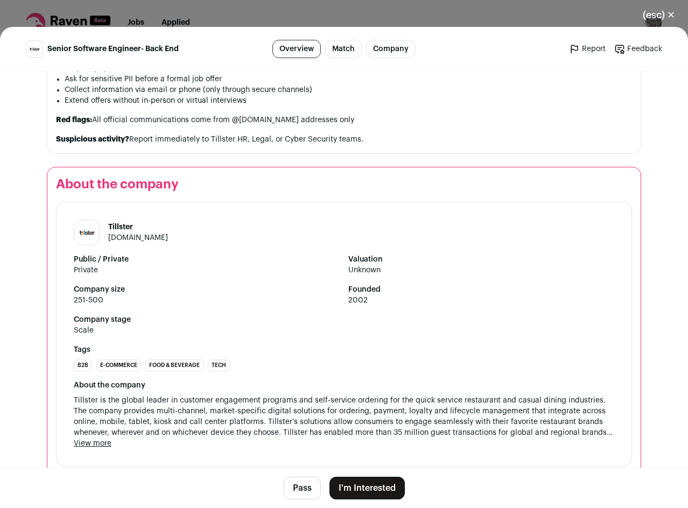
scroll to position [1661, 0]
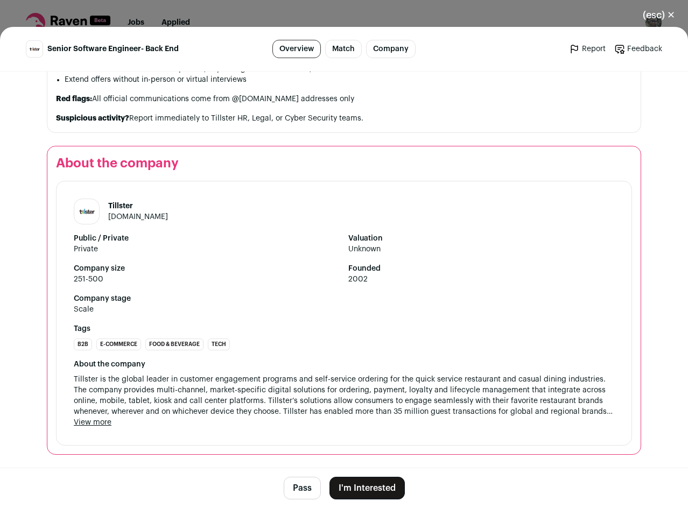
drag, startPoint x: 337, startPoint y: 332, endPoint x: 333, endPoint y: 441, distance: 109.3
click at [301, 485] on button "Pass" at bounding box center [302, 488] width 37 height 23
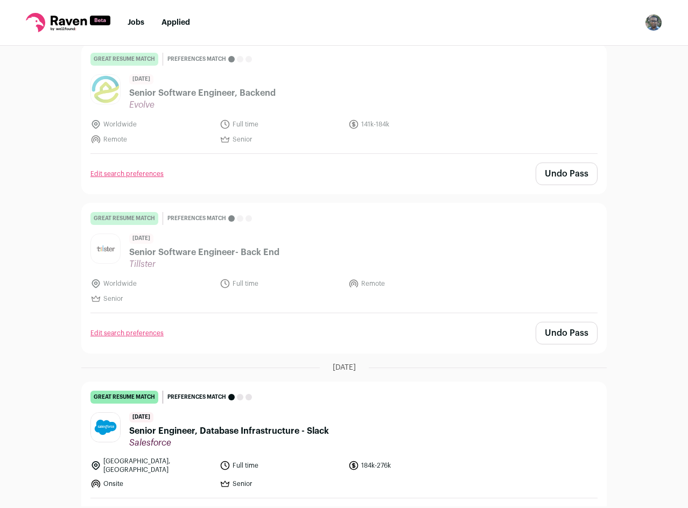
scroll to position [5065, 0]
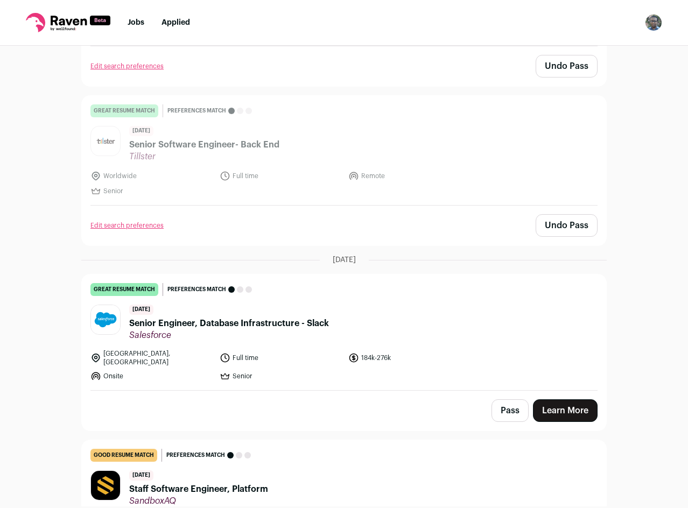
click at [519, 399] on button "Pass" at bounding box center [509, 410] width 37 height 23
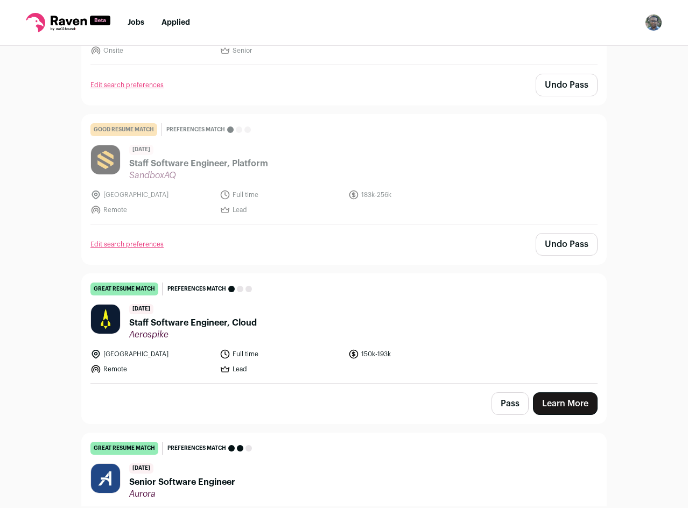
scroll to position [5442, 0]
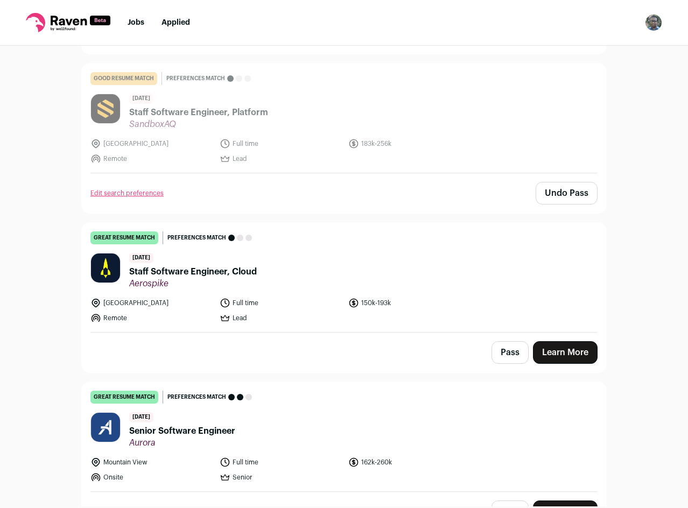
click at [433, 382] on link "great resume match You meet the must-have requirements, the nice-to-have requir…" at bounding box center [344, 436] width 524 height 109
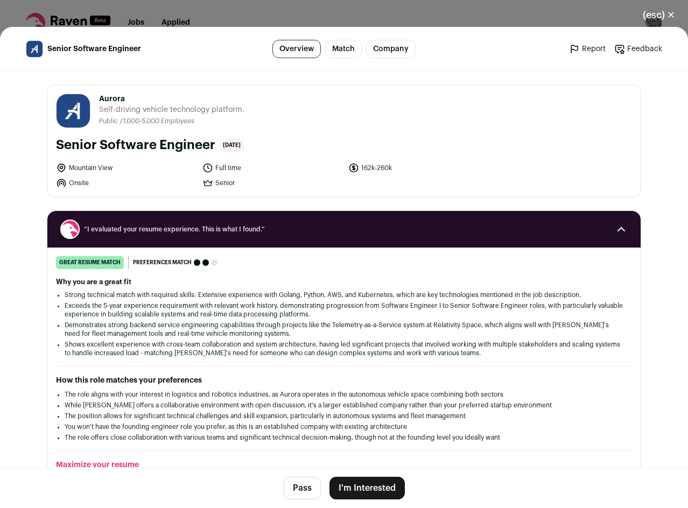
click at [308, 482] on button "Pass" at bounding box center [302, 488] width 37 height 23
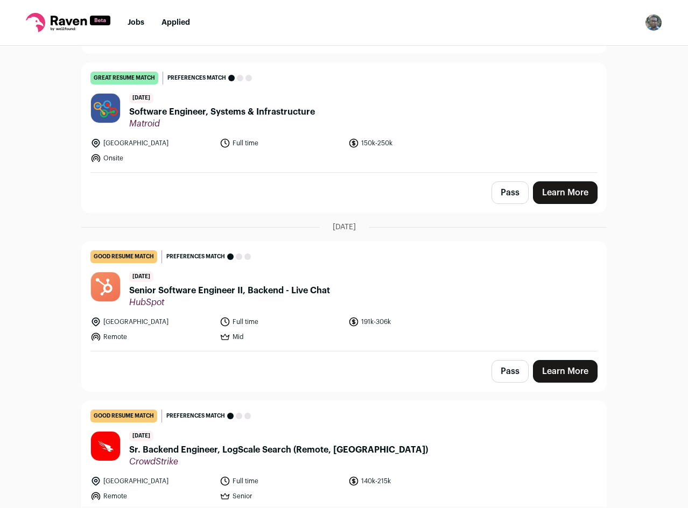
scroll to position [5926, 0]
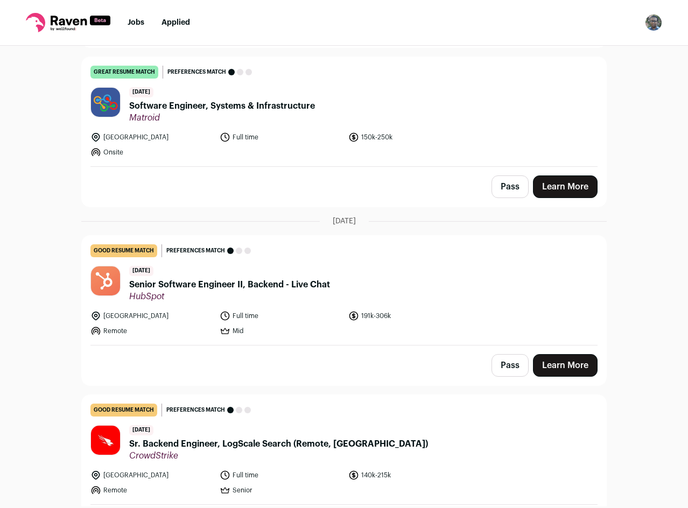
click at [510, 354] on button "Pass" at bounding box center [509, 365] width 37 height 23
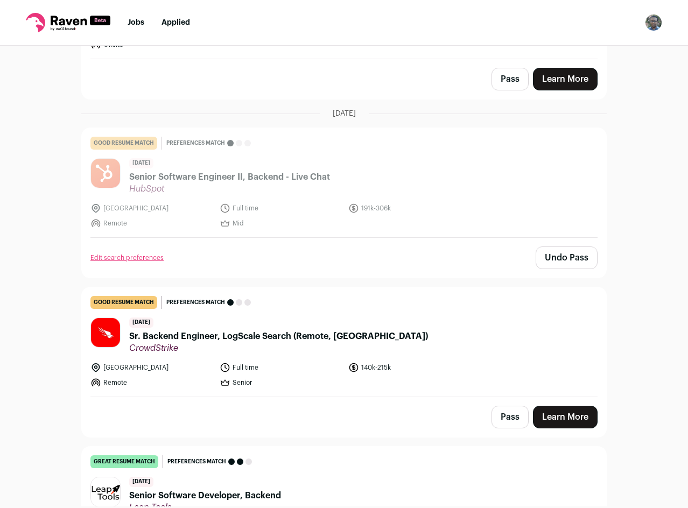
click at [514, 406] on button "Pass" at bounding box center [509, 417] width 37 height 23
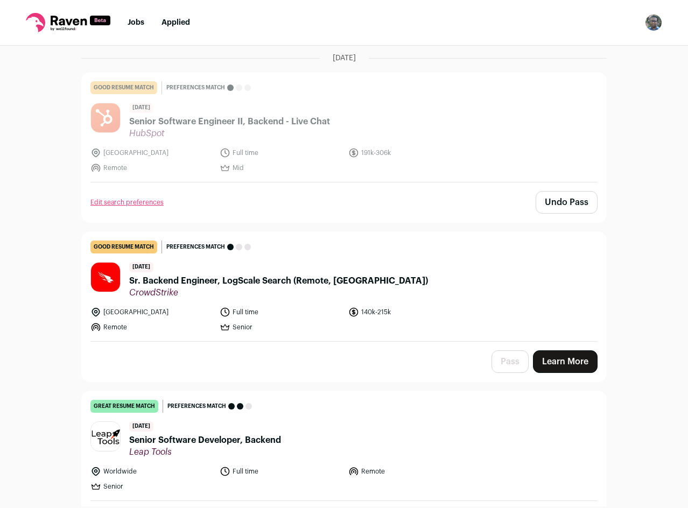
scroll to position [6142, 0]
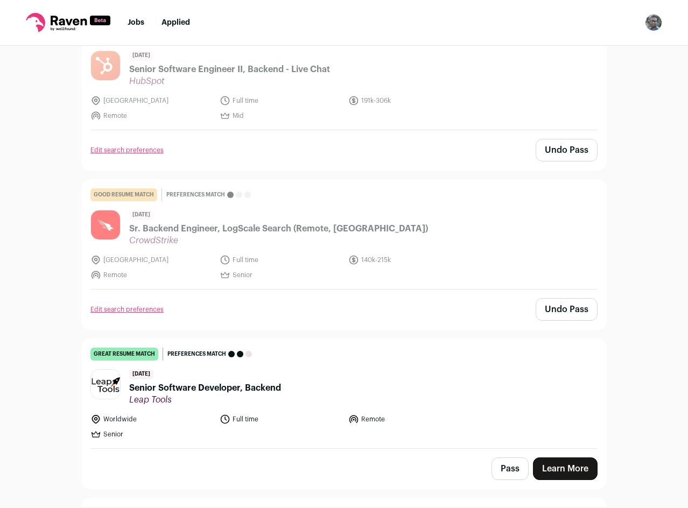
click at [326, 414] on li "Full time" at bounding box center [281, 419] width 123 height 11
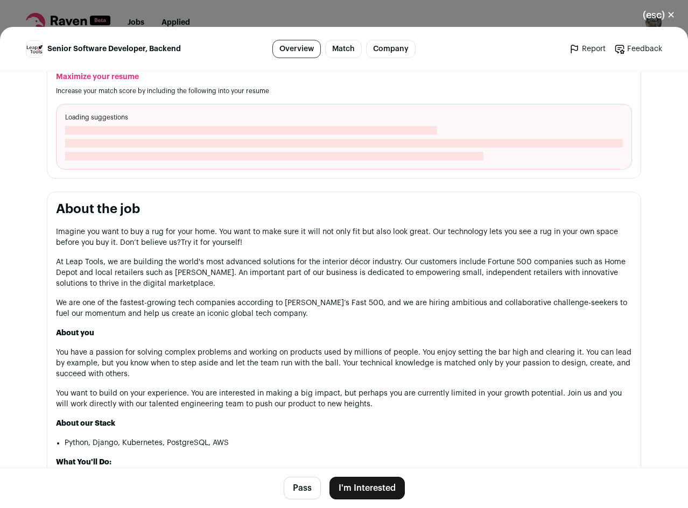
scroll to position [484, 0]
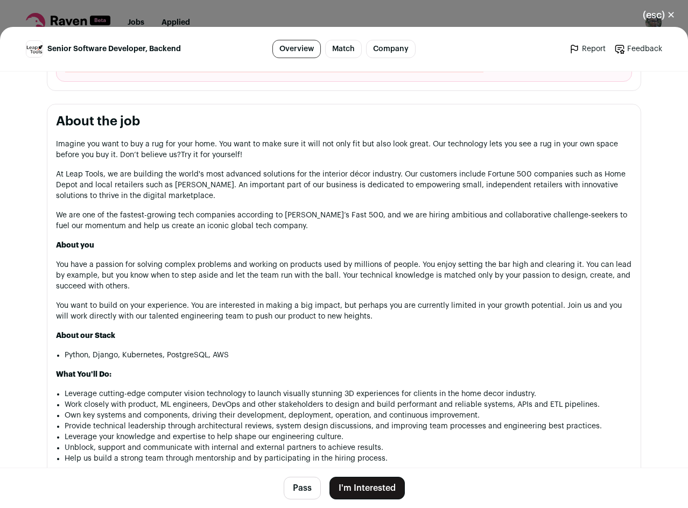
click at [302, 488] on button "Pass" at bounding box center [302, 488] width 37 height 23
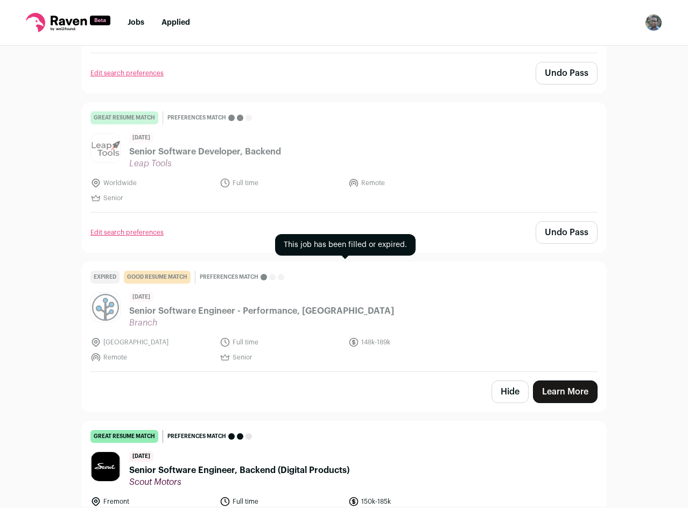
scroll to position [6518, 0]
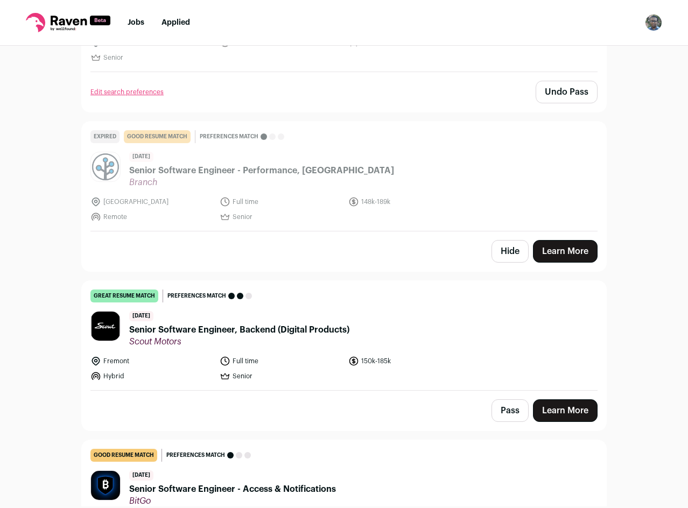
click at [511, 399] on button "Pass" at bounding box center [509, 410] width 37 height 23
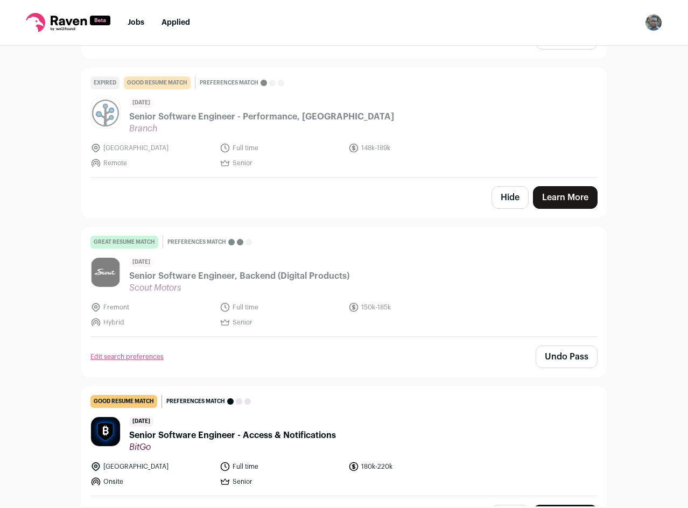
click at [497, 505] on button "Pass" at bounding box center [509, 516] width 37 height 23
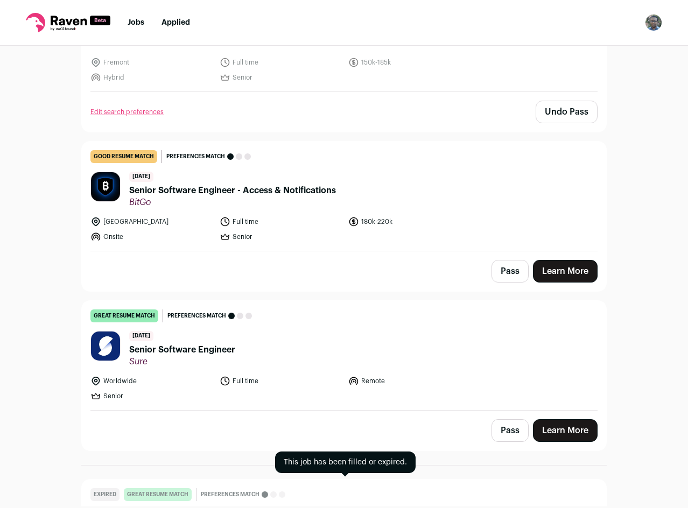
scroll to position [6848, 0]
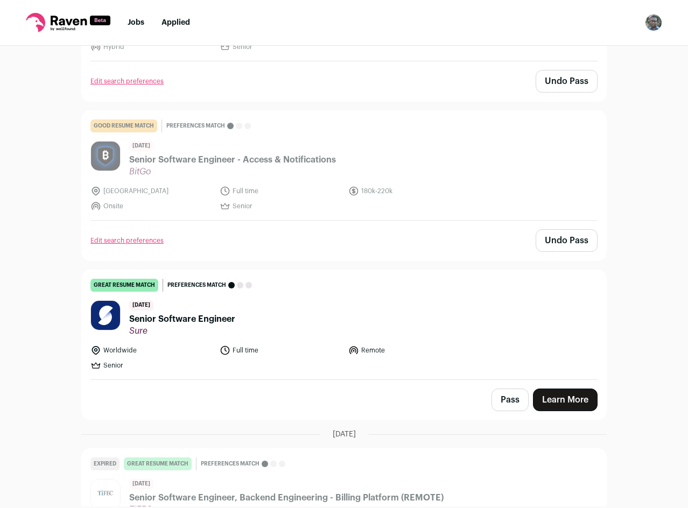
click at [512, 389] on button "Pass" at bounding box center [509, 400] width 37 height 23
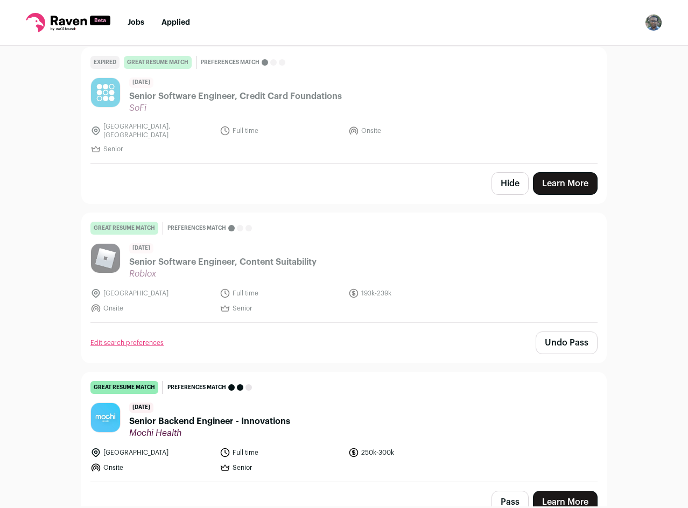
drag, startPoint x: 588, startPoint y: 344, endPoint x: 614, endPoint y: 139, distance: 206.1
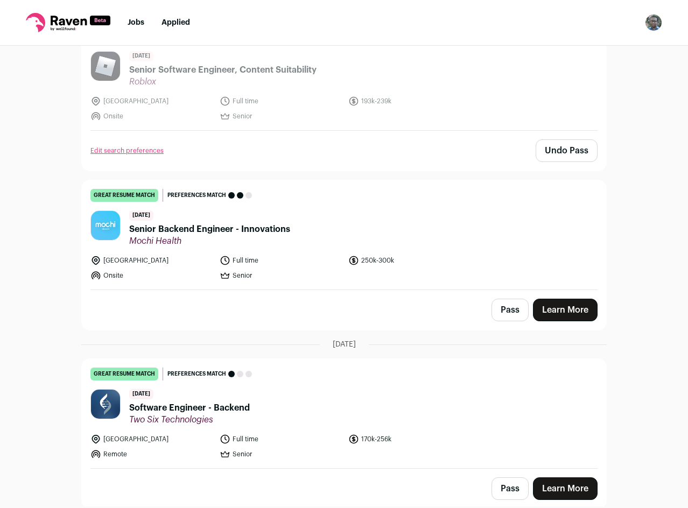
drag, startPoint x: 607, startPoint y: 302, endPoint x: 610, endPoint y: 384, distance: 82.4
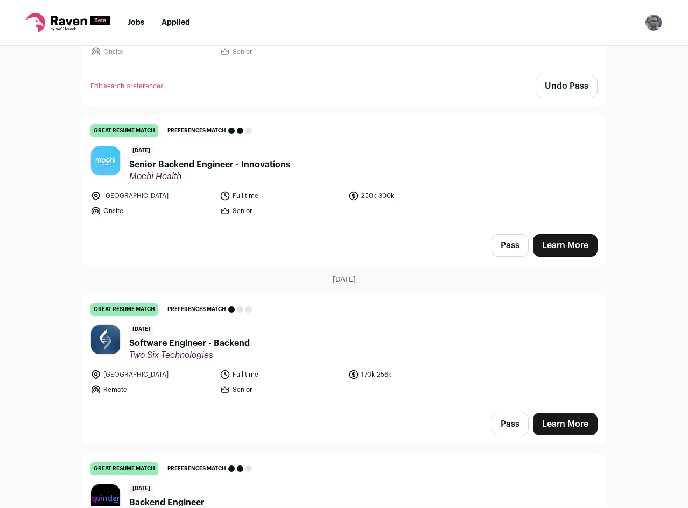
scroll to position [3314, 0]
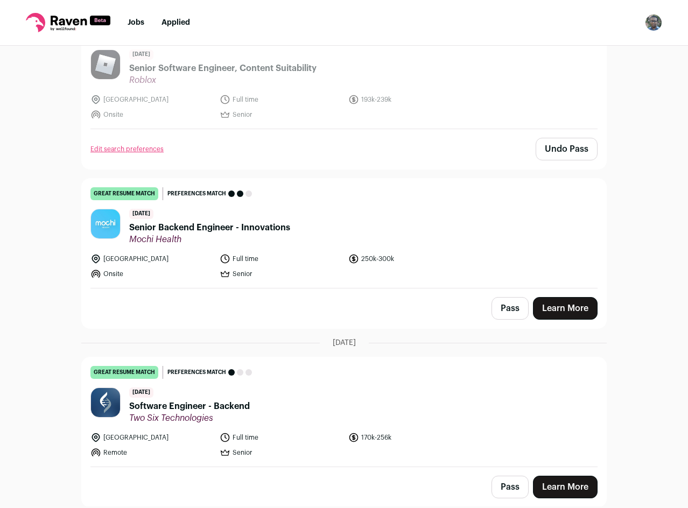
click at [509, 297] on button "Pass" at bounding box center [509, 308] width 37 height 23
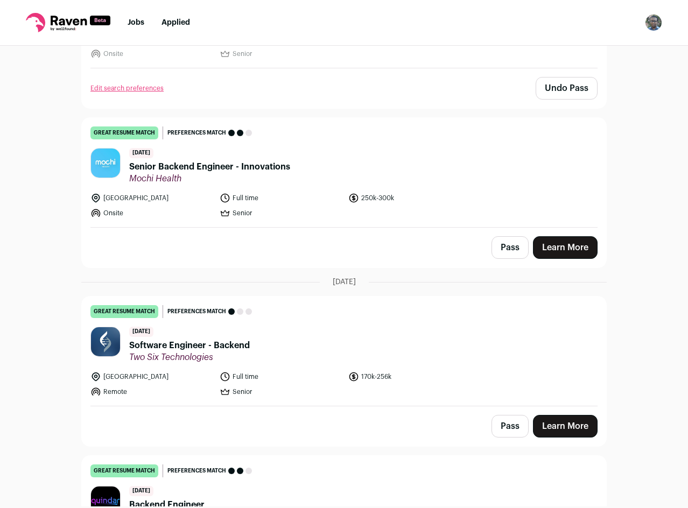
scroll to position [3422, 0]
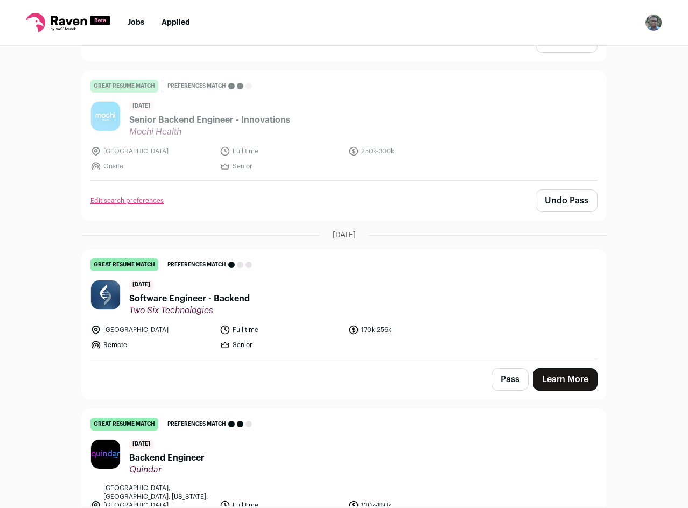
click at [509, 368] on button "Pass" at bounding box center [509, 379] width 37 height 23
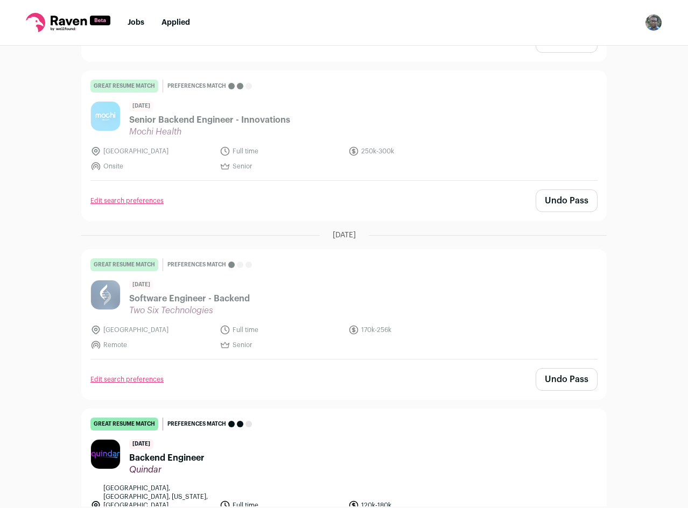
scroll to position [3583, 0]
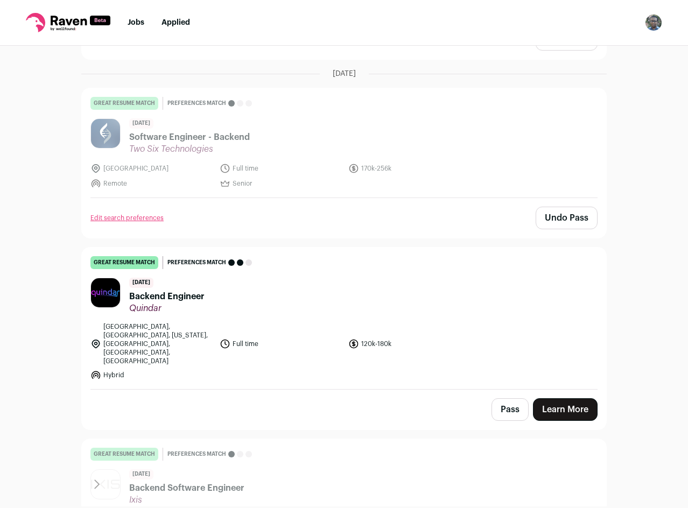
click at [232, 278] on header "[DATE] Backend Engineer [GEOGRAPHIC_DATA]" at bounding box center [343, 296] width 507 height 36
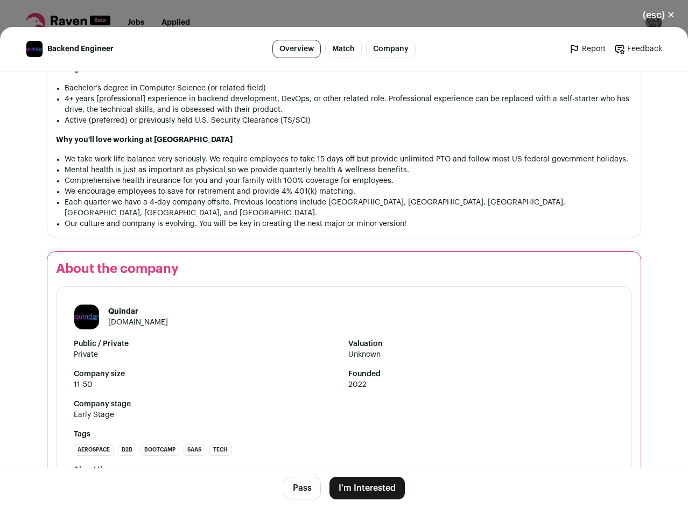
scroll to position [1020, 0]
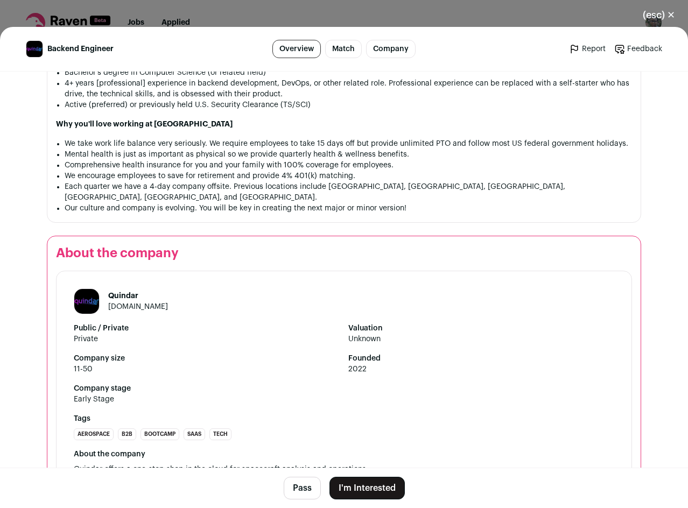
click at [382, 483] on button "I'm Interested" at bounding box center [366, 488] width 75 height 23
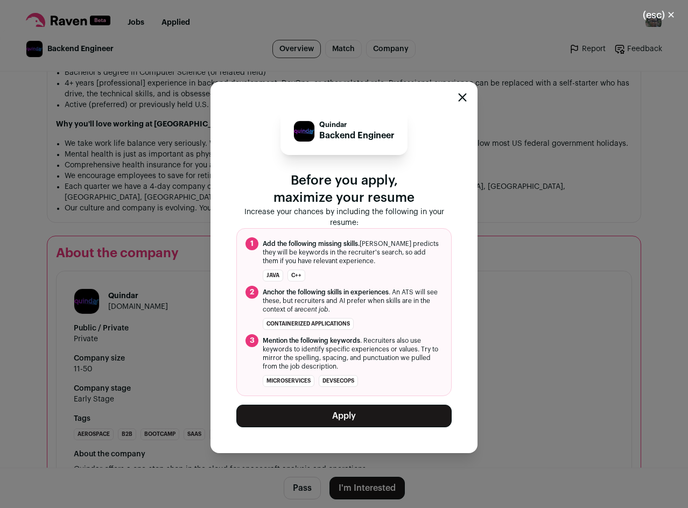
click at [465, 93] on div "Close modal via background" at bounding box center [462, 99] width 9 height 13
click at [460, 99] on icon "Close modal" at bounding box center [462, 97] width 7 height 7
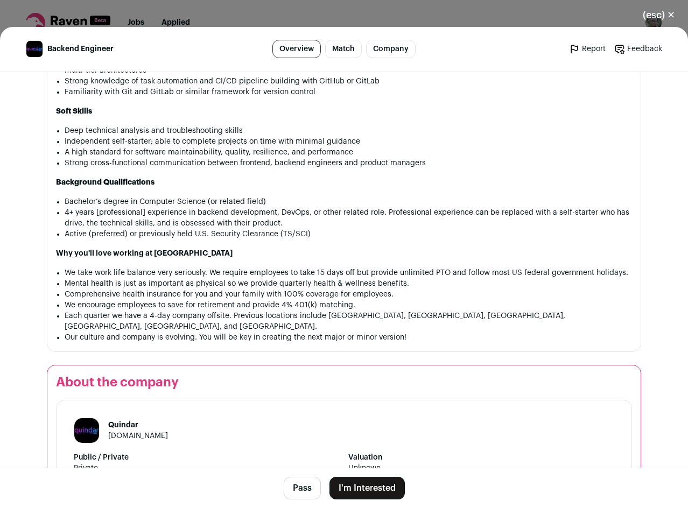
drag, startPoint x: 419, startPoint y: 331, endPoint x: 409, endPoint y: 258, distance: 73.3
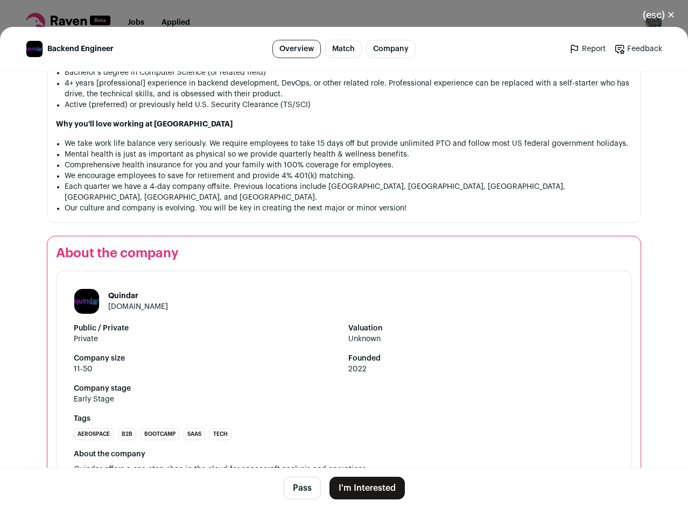
click at [663, 12] on button "(esc) ✕" at bounding box center [659, 15] width 58 height 24
